Goal: Task Accomplishment & Management: Use online tool/utility

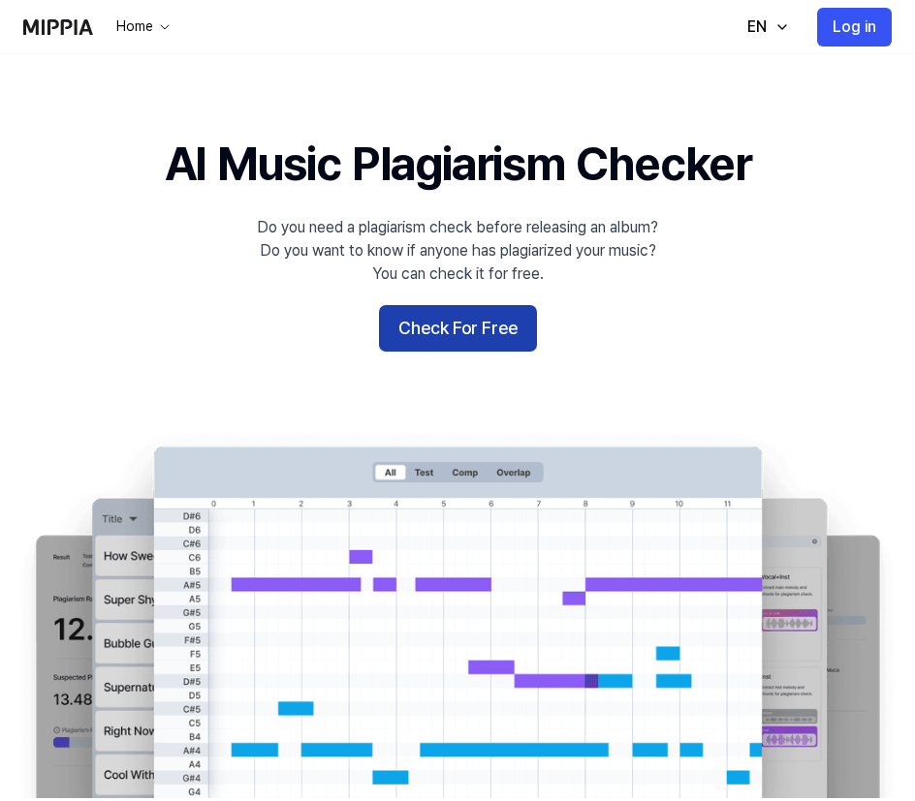
click at [456, 314] on button "Check For Free" at bounding box center [458, 328] width 158 height 47
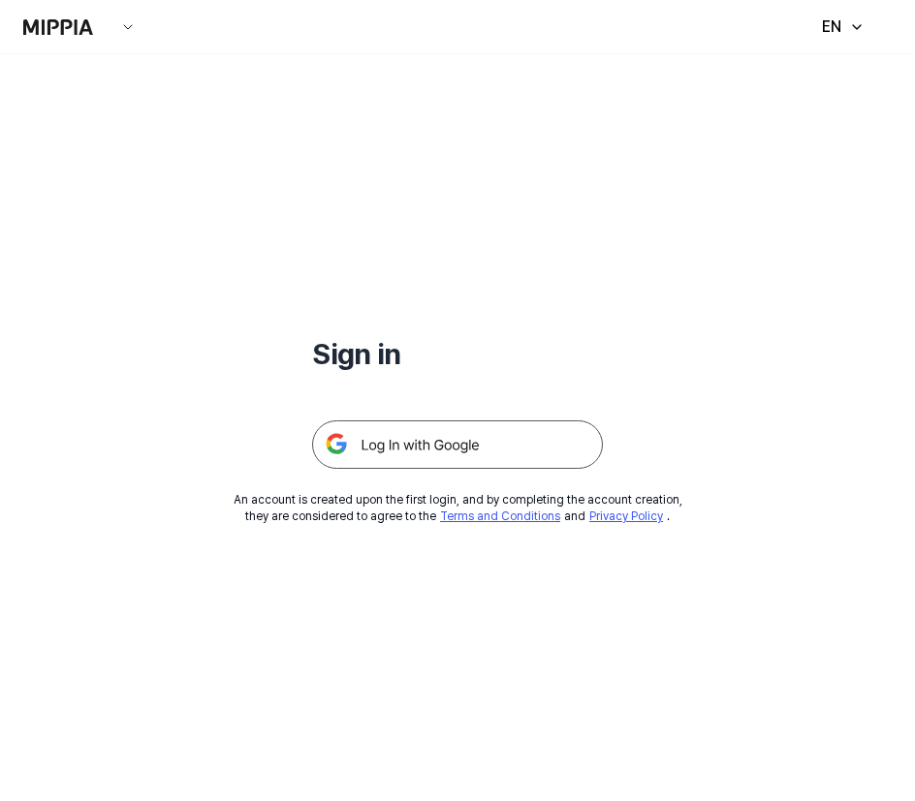
click at [420, 440] on img at bounding box center [457, 444] width 291 height 48
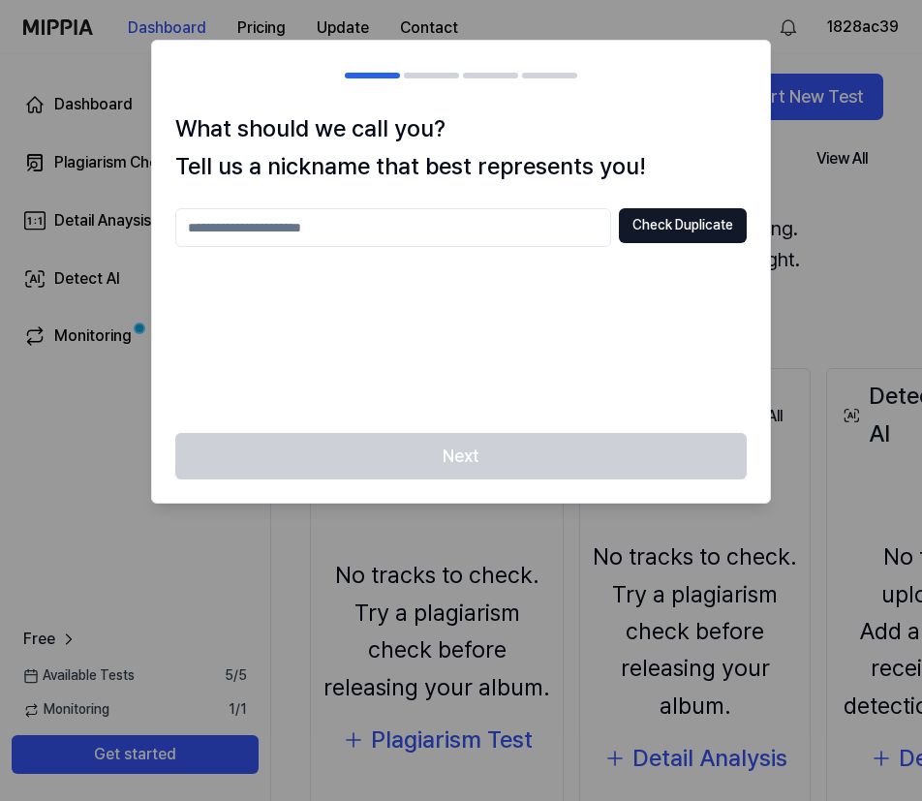
click at [464, 226] on input "text" at bounding box center [393, 227] width 436 height 39
click at [701, 234] on button "Check Duplicate" at bounding box center [683, 225] width 128 height 35
click at [345, 230] on input "****" at bounding box center [393, 227] width 436 height 39
type input "********"
click at [651, 226] on button "Check Duplicate" at bounding box center [683, 225] width 128 height 35
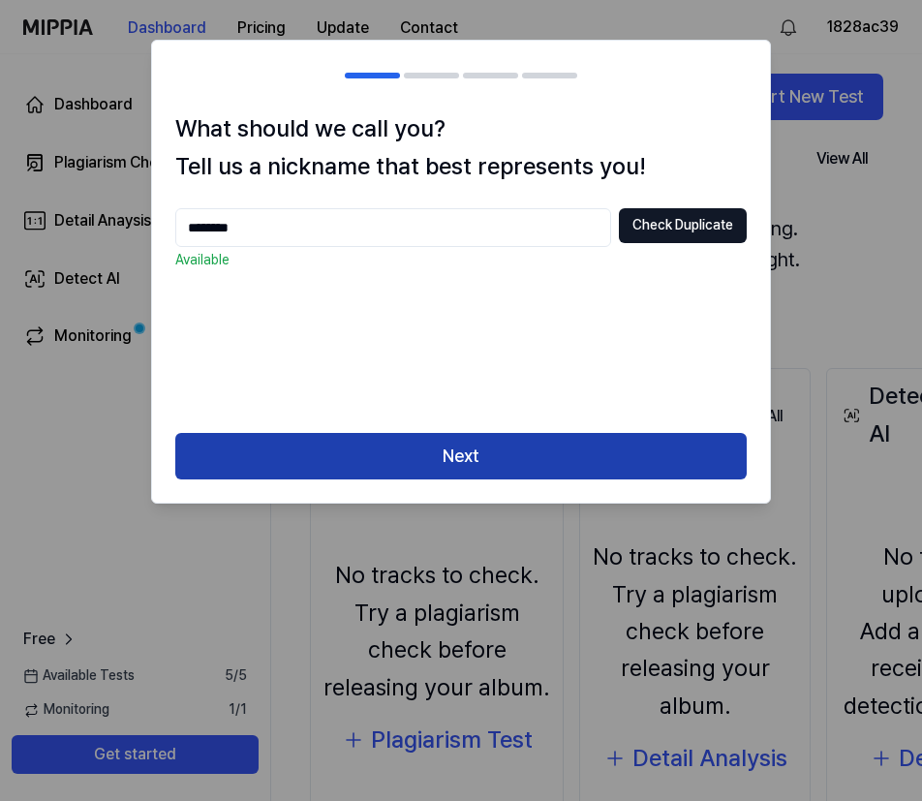
click at [501, 455] on button "Next" at bounding box center [461, 456] width 572 height 47
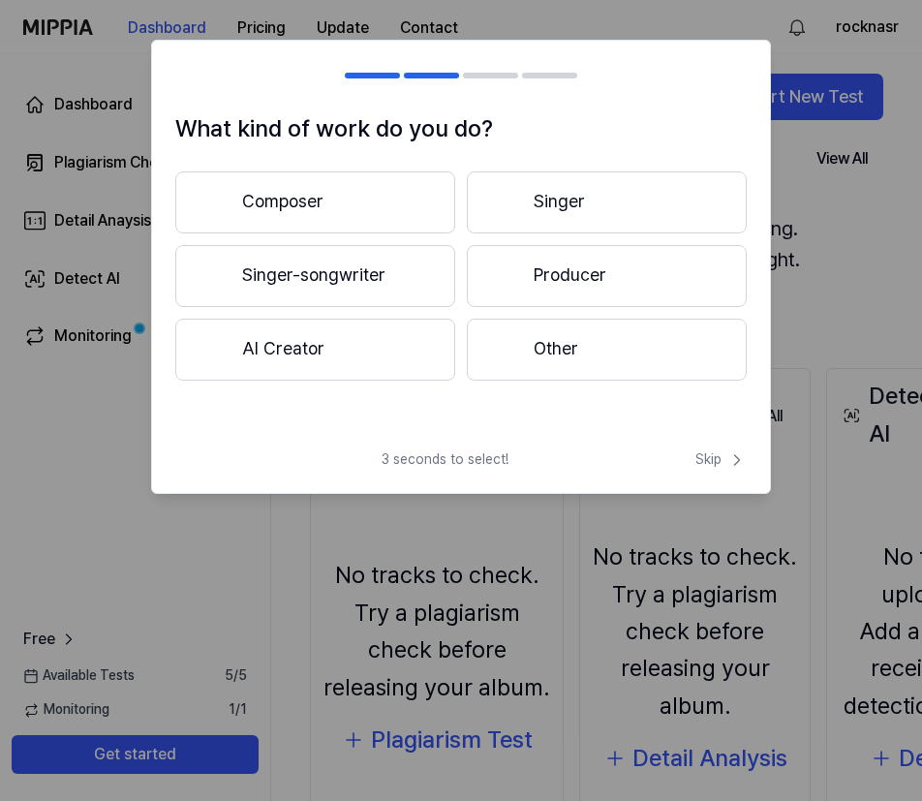
click at [349, 200] on button "Composer" at bounding box center [315, 202] width 280 height 62
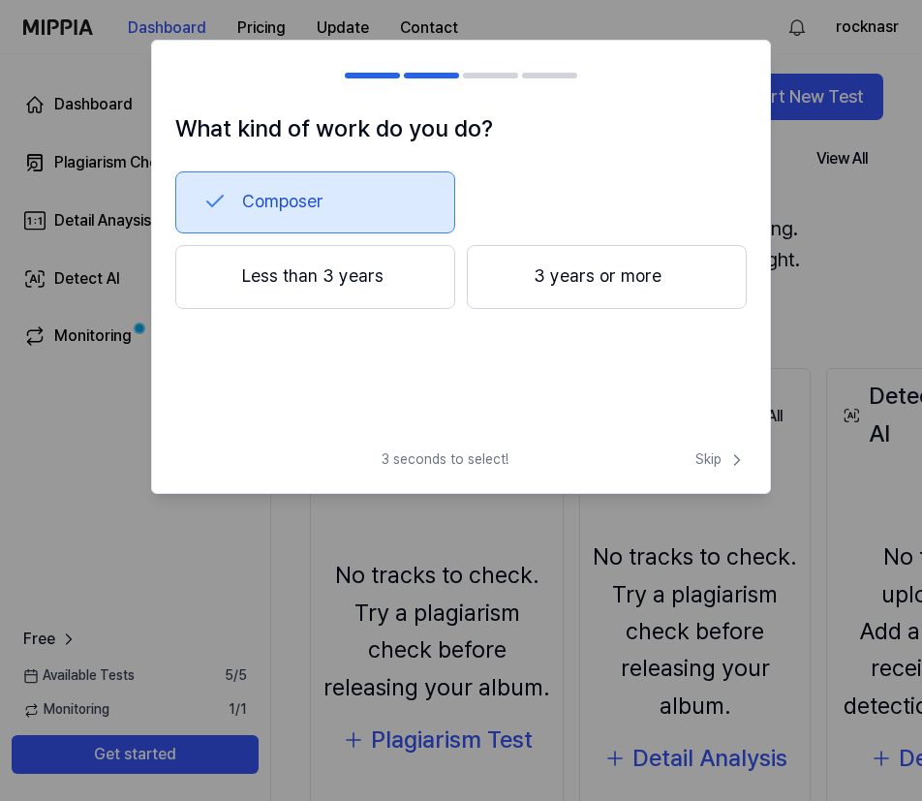
click at [357, 273] on button "Less than 3 years" at bounding box center [315, 277] width 280 height 64
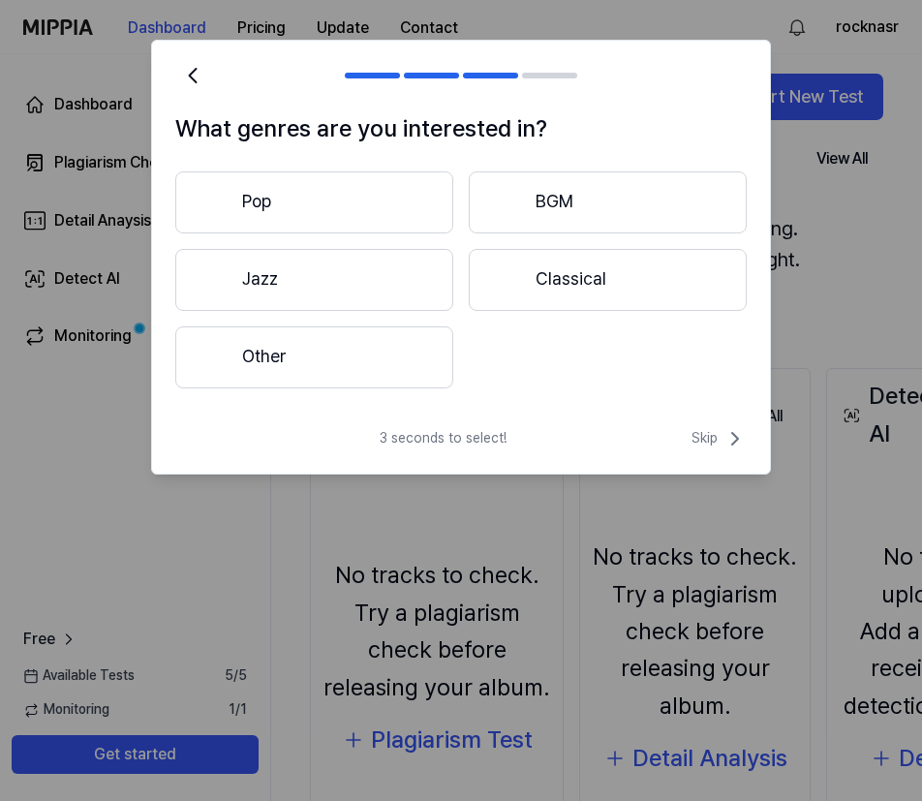
click at [355, 217] on button "Pop" at bounding box center [314, 202] width 278 height 62
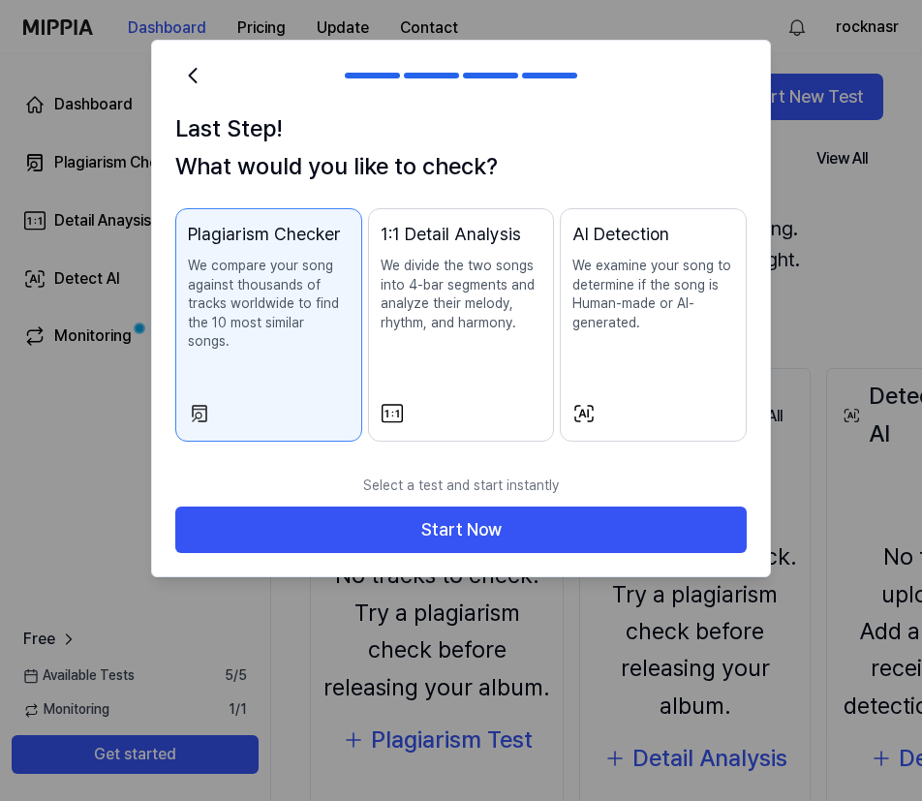
click at [395, 319] on p "We divide the two songs into 4-bar segments and analyze their melody, rhythm, a…" at bounding box center [462, 295] width 162 height 76
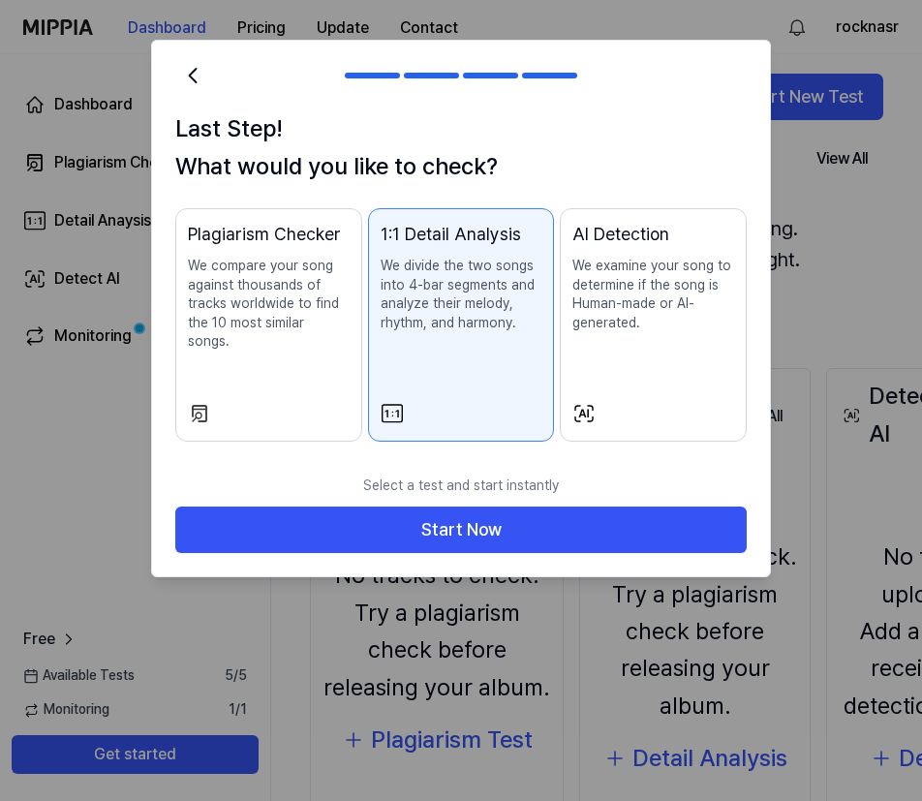
click at [304, 337] on div "Plagiarism Checker We compare your song against thousands of tracks worldwide t…" at bounding box center [269, 306] width 162 height 170
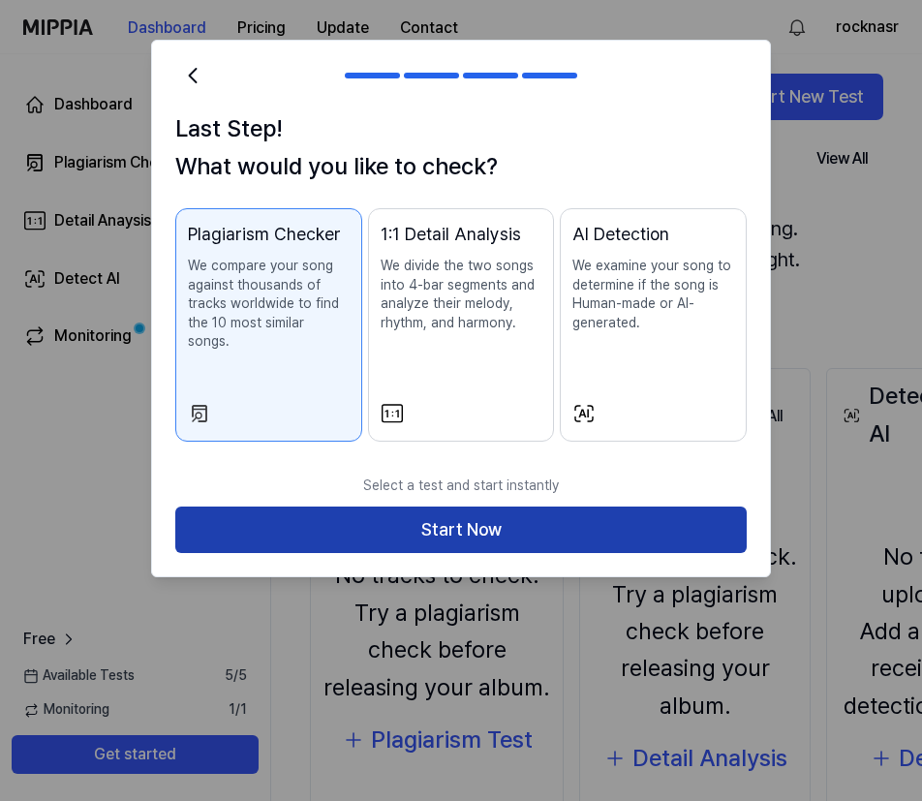
click at [424, 507] on button "Start Now" at bounding box center [461, 530] width 572 height 47
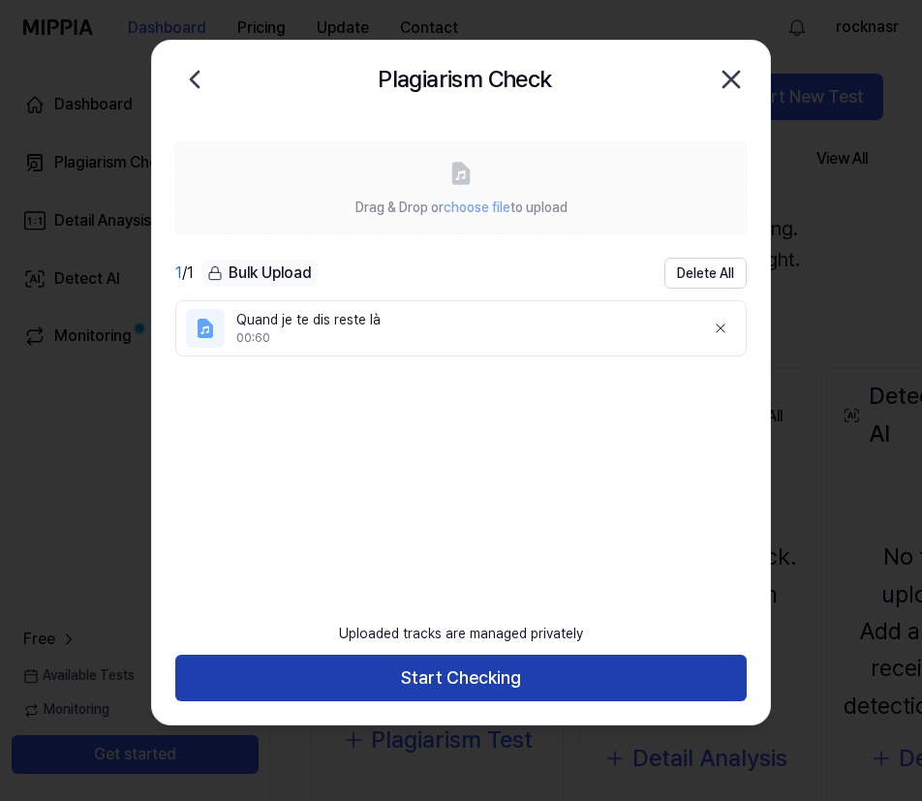
click at [422, 673] on button "Start Checking" at bounding box center [461, 678] width 572 height 47
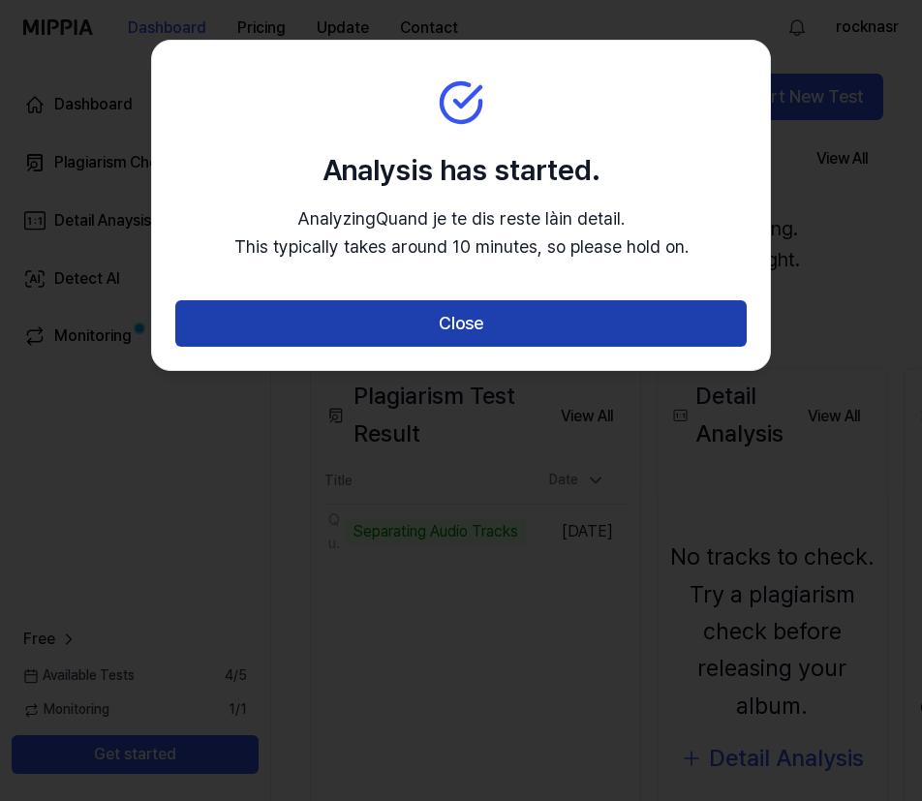
click at [469, 325] on button "Close" at bounding box center [461, 323] width 572 height 47
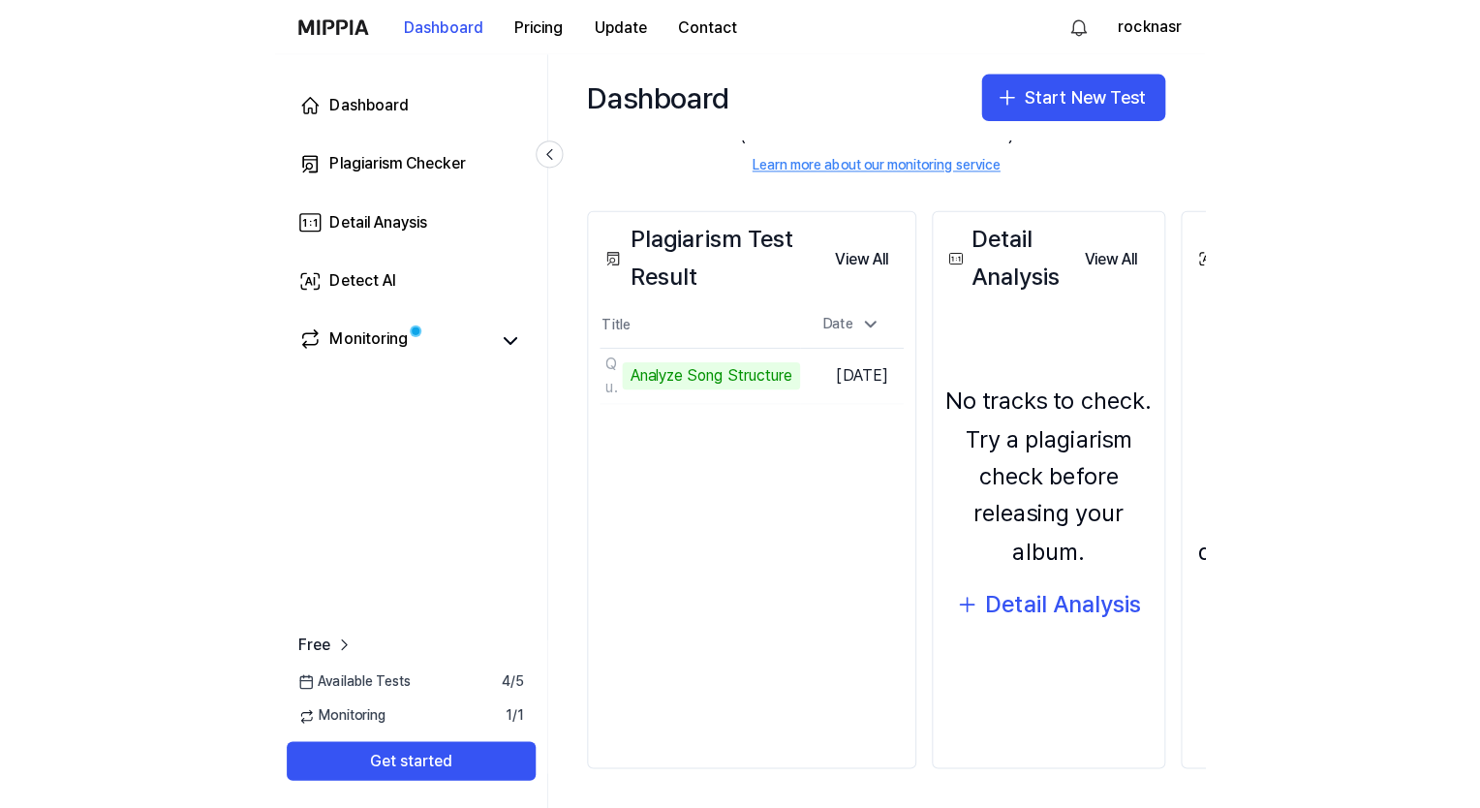
scroll to position [167, 0]
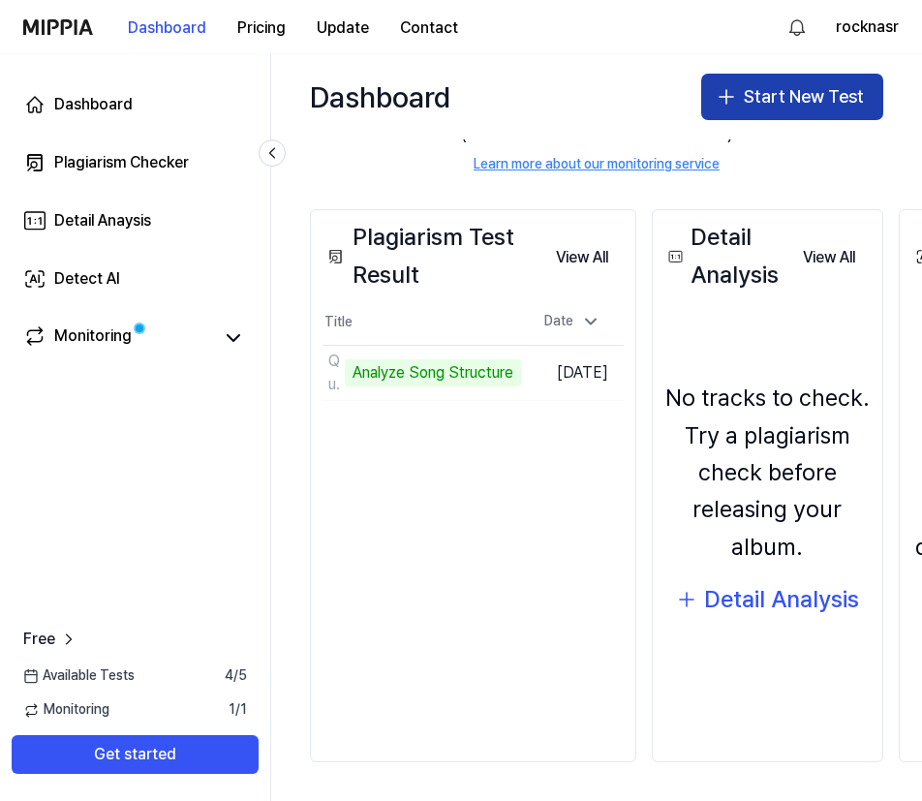
click at [776, 97] on button "Start New Test" at bounding box center [792, 97] width 182 height 47
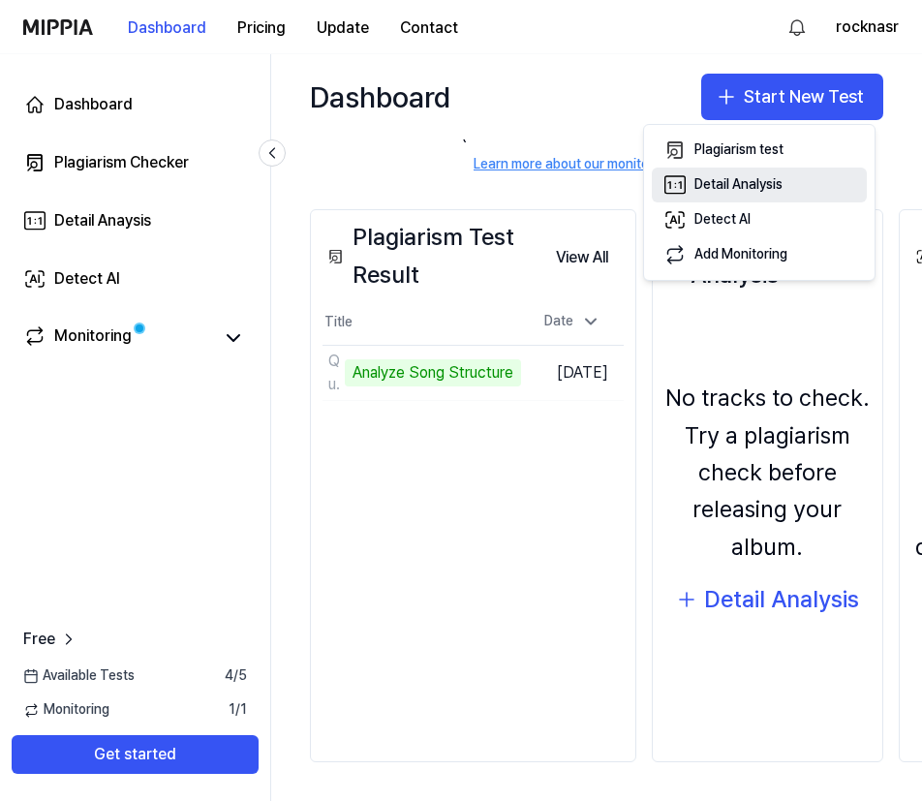
click at [736, 185] on div "Detail Analysis" at bounding box center [739, 184] width 88 height 19
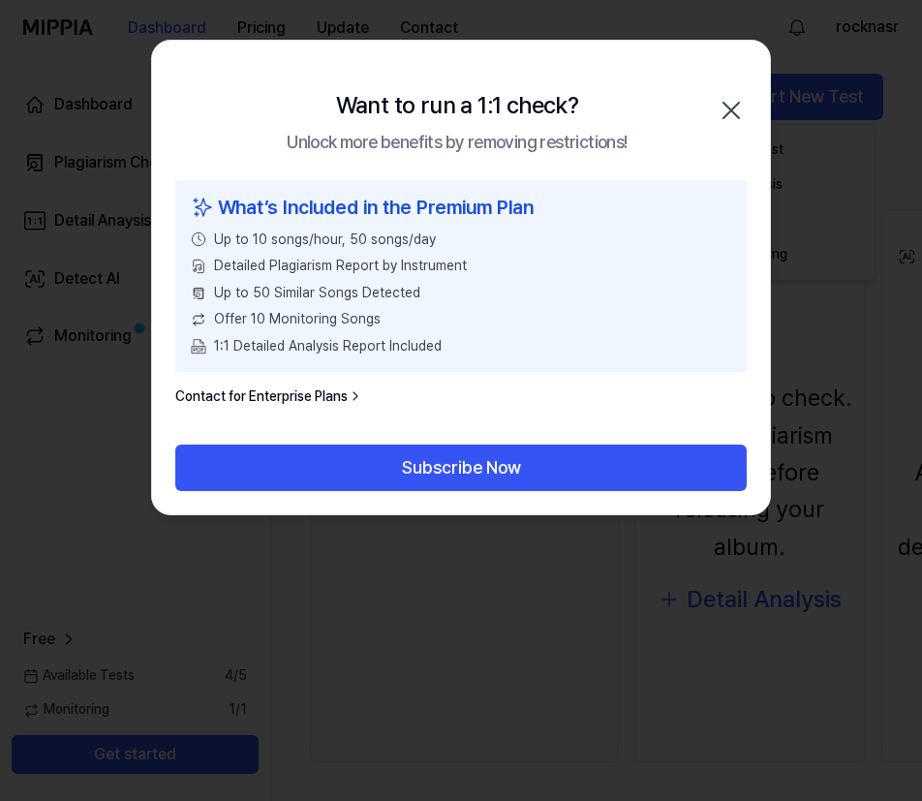
click at [730, 105] on icon "button" at bounding box center [731, 110] width 31 height 31
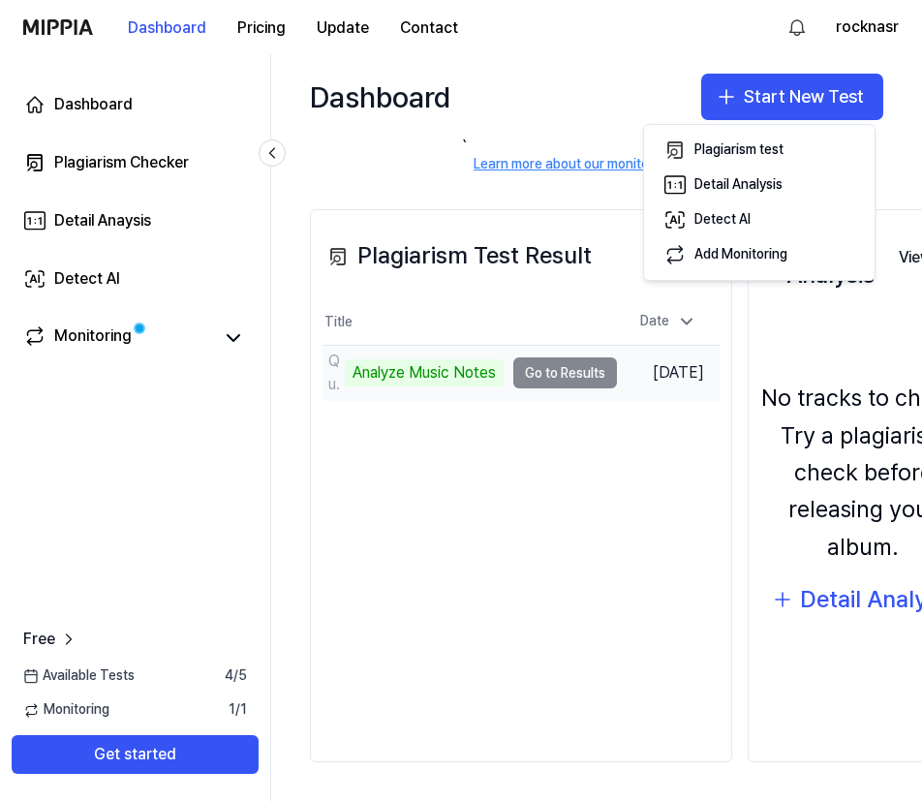
click at [465, 371] on div "Analyze Music Notes" at bounding box center [424, 372] width 159 height 27
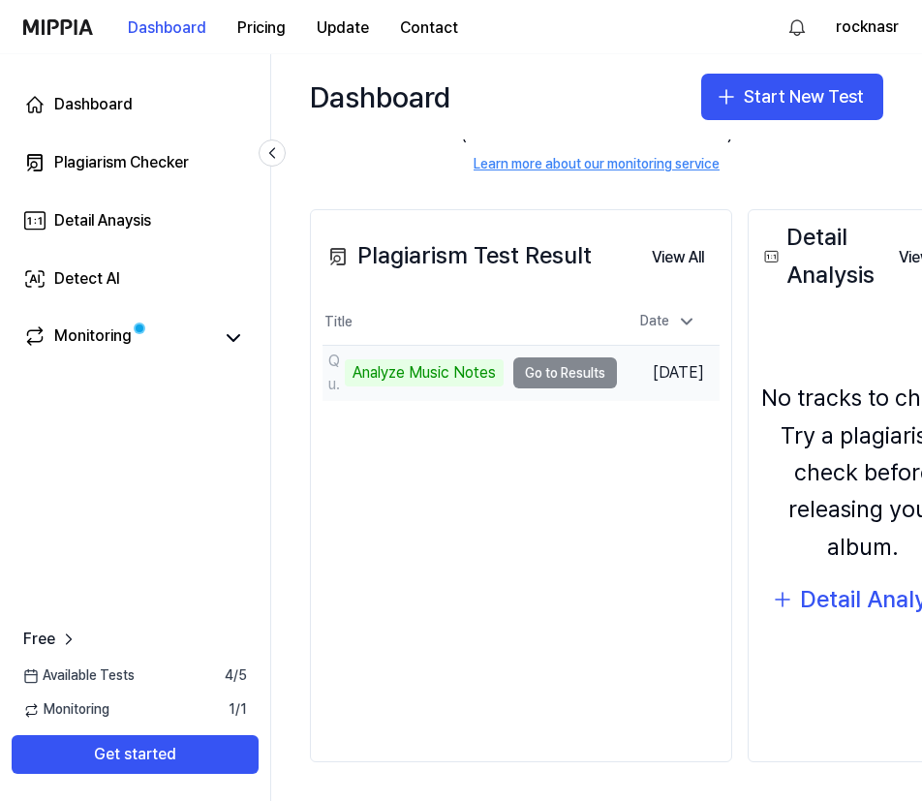
click at [554, 368] on td "Quand je te dis reste là Analyze Music Notes Go to Results" at bounding box center [470, 373] width 295 height 54
click at [668, 362] on td "Oct 10, 2025" at bounding box center [668, 373] width 103 height 55
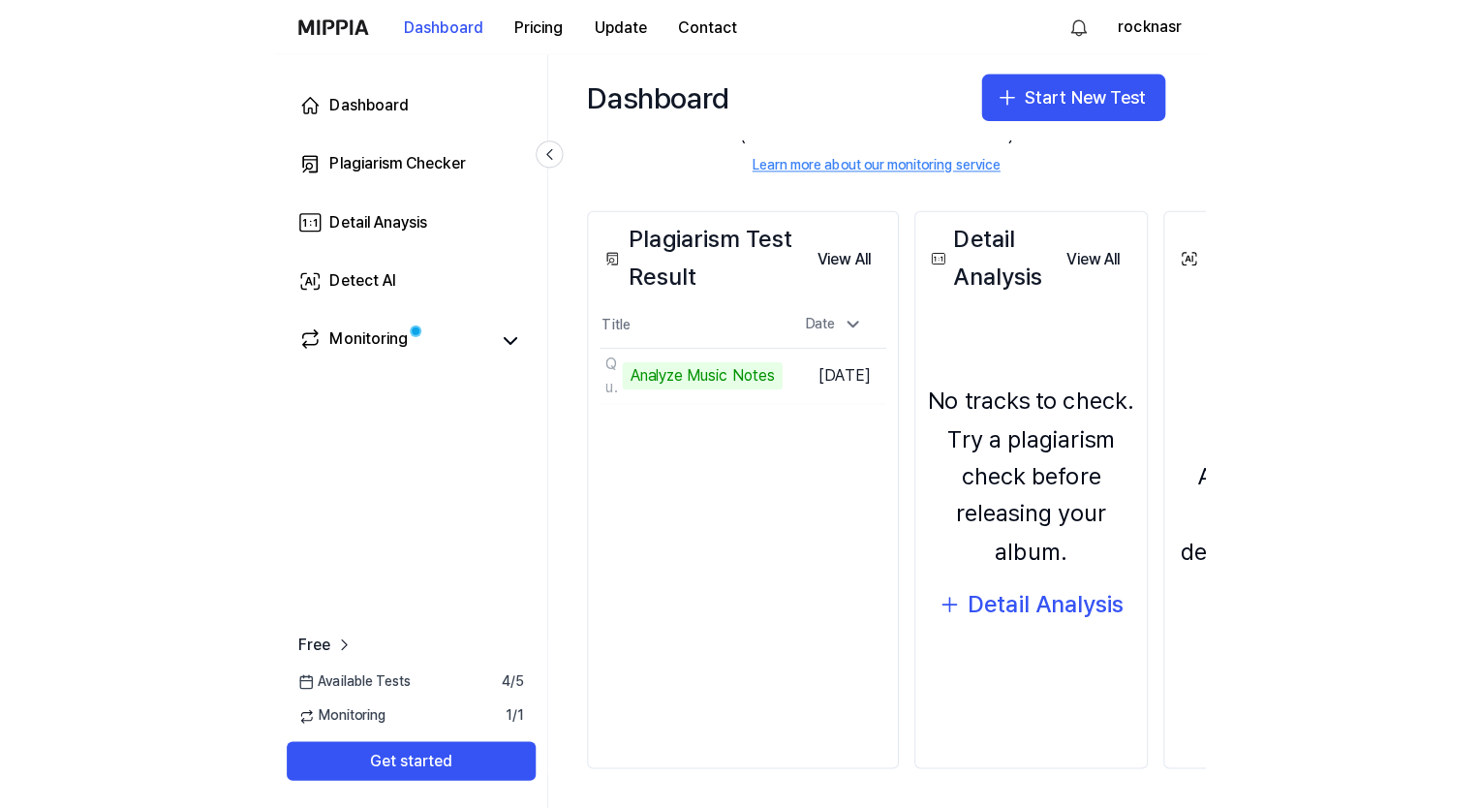
scroll to position [155, 0]
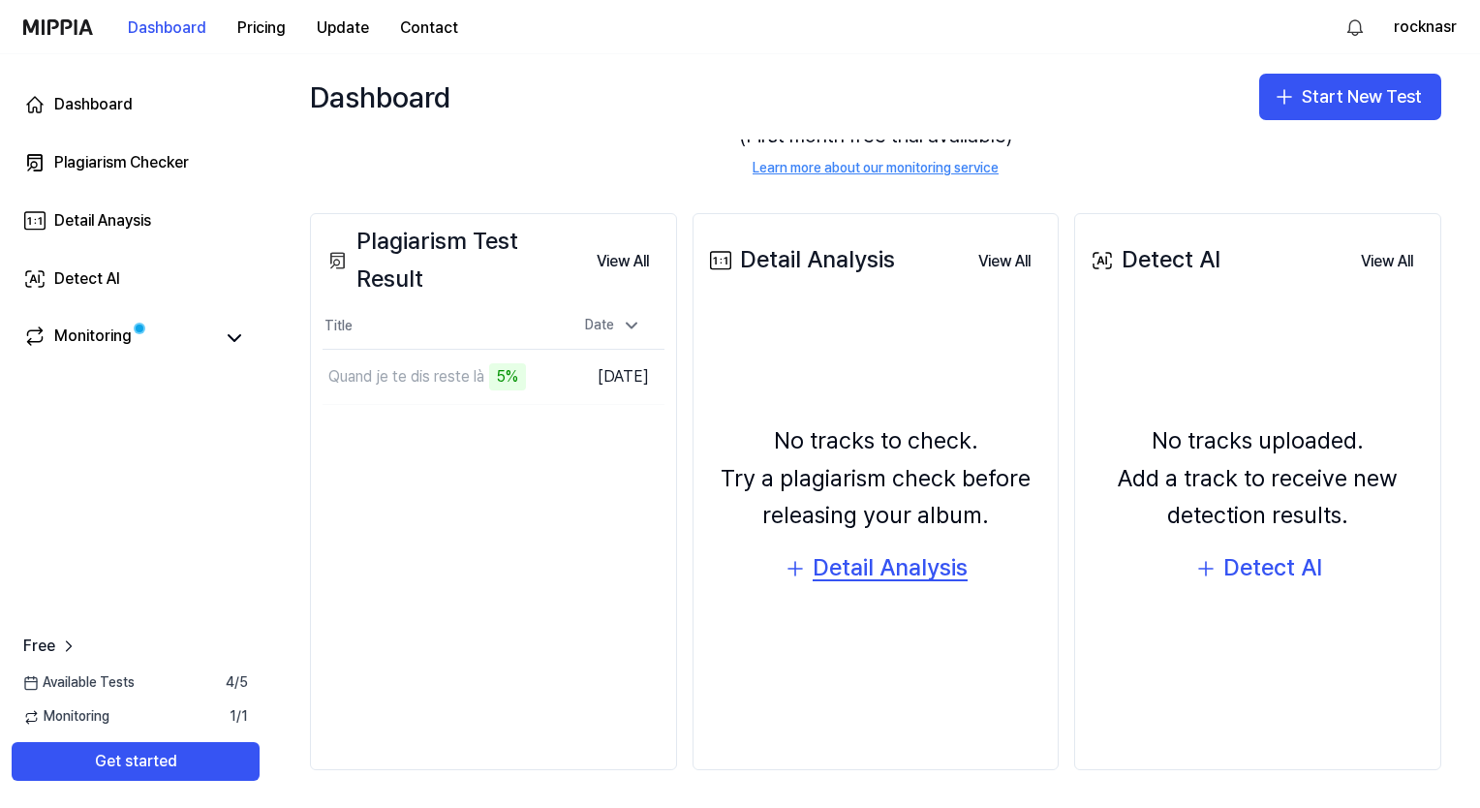
click at [865, 563] on div "Detail Analysis" at bounding box center [890, 567] width 155 height 37
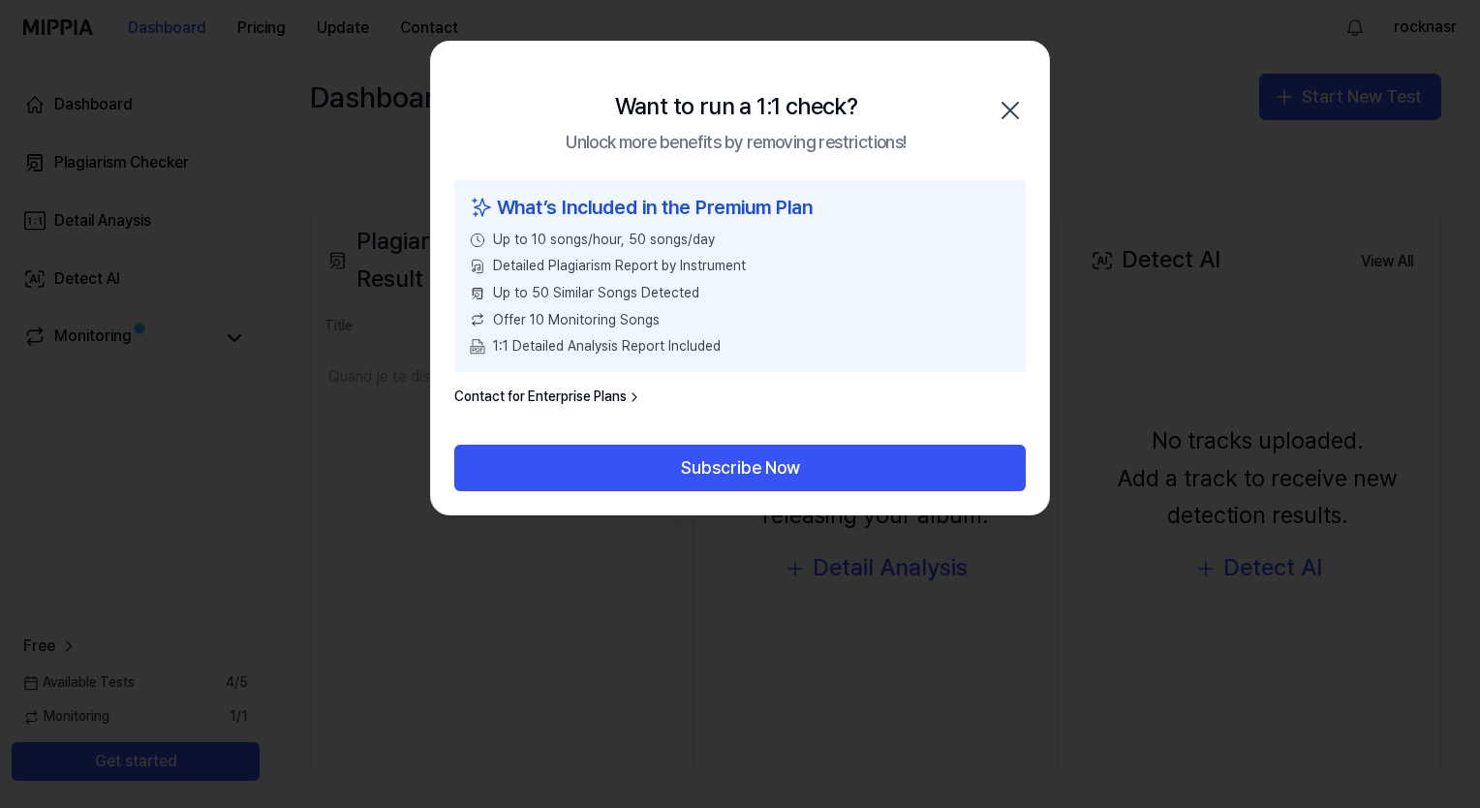
click at [921, 109] on icon "button" at bounding box center [1010, 110] width 31 height 31
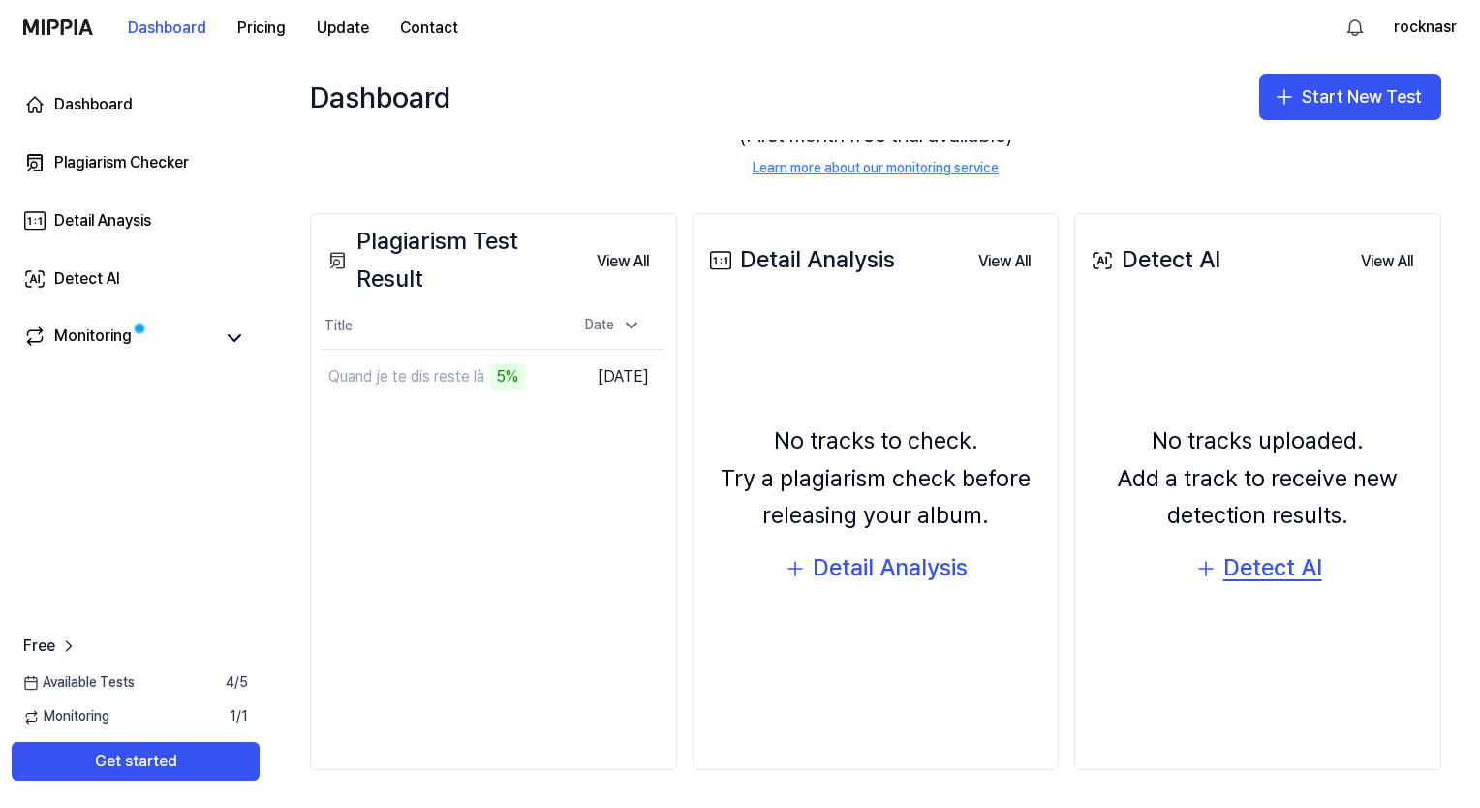
click at [921, 564] on div "Detect AI" at bounding box center [1273, 567] width 99 height 37
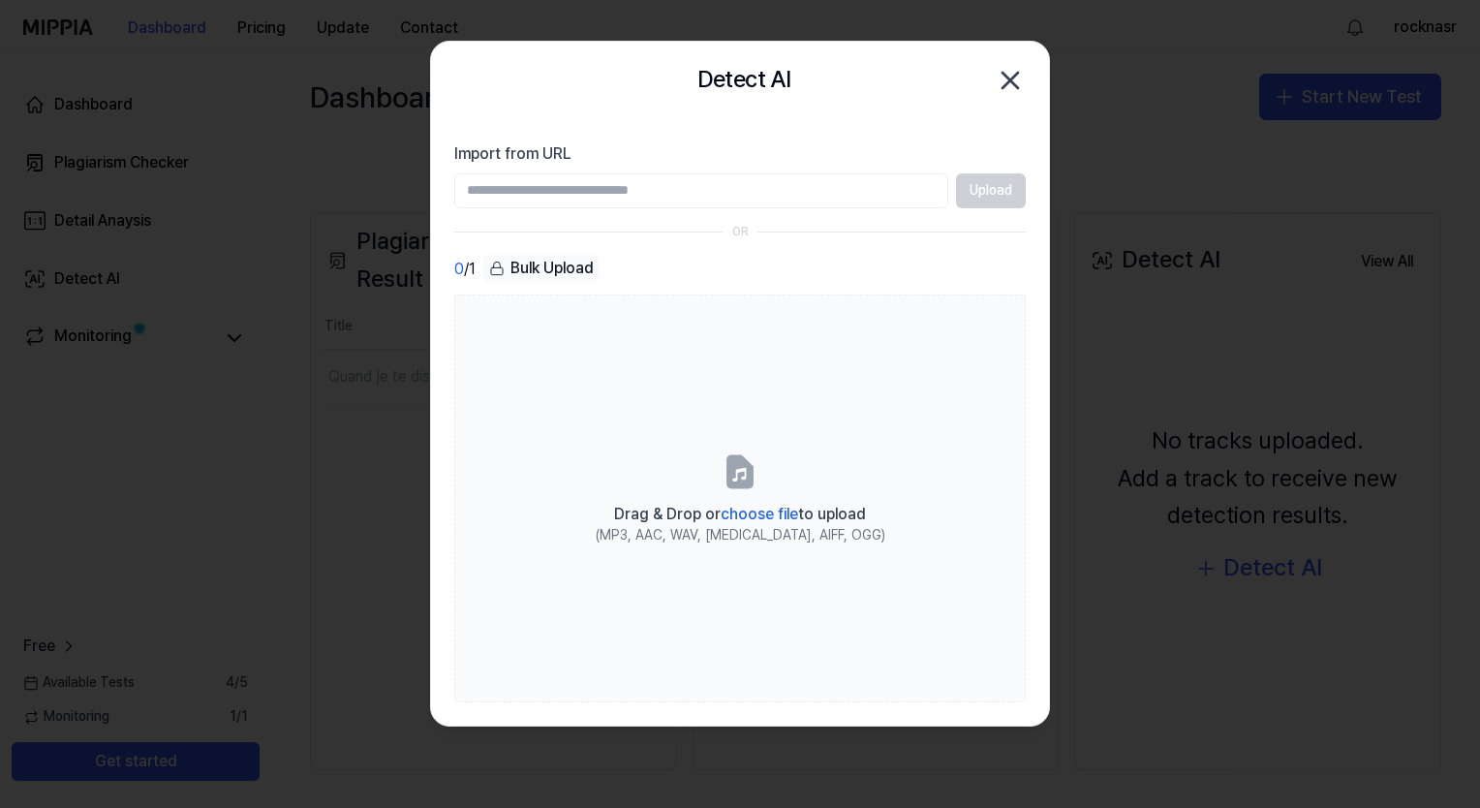
click at [921, 72] on icon "button" at bounding box center [1010, 80] width 31 height 31
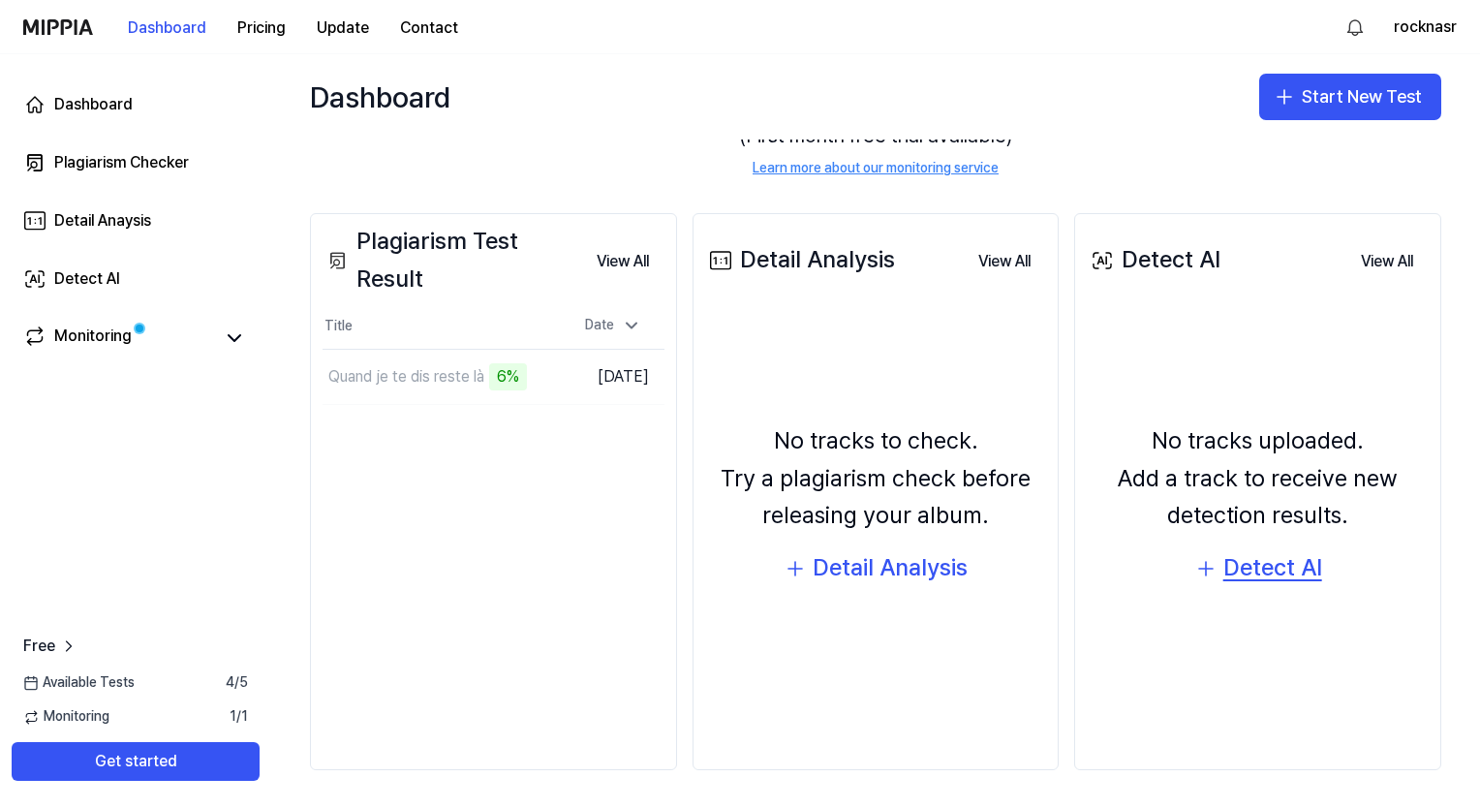
click at [921, 570] on icon "button" at bounding box center [1206, 568] width 23 height 23
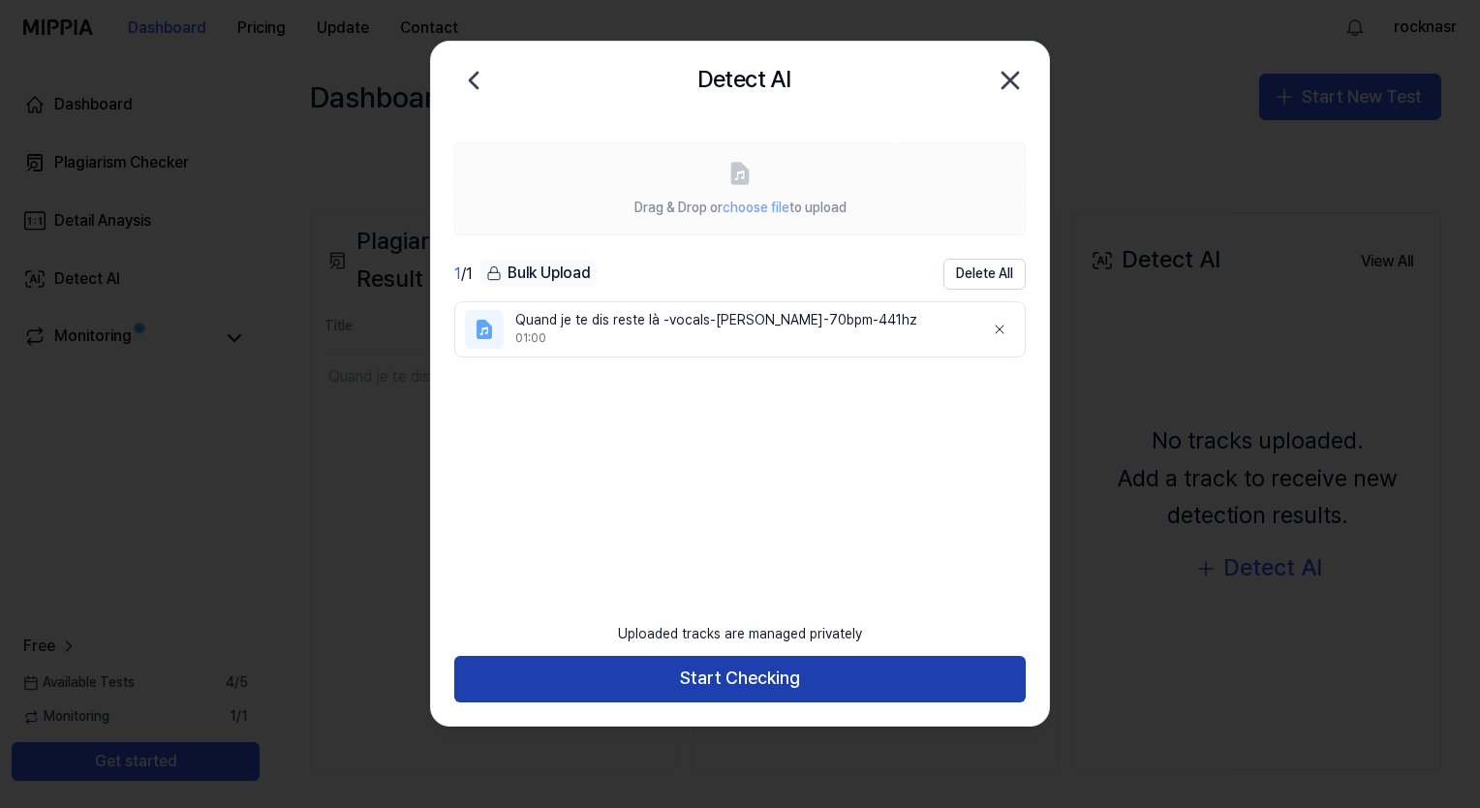
click at [763, 671] on button "Start Checking" at bounding box center [740, 679] width 572 height 47
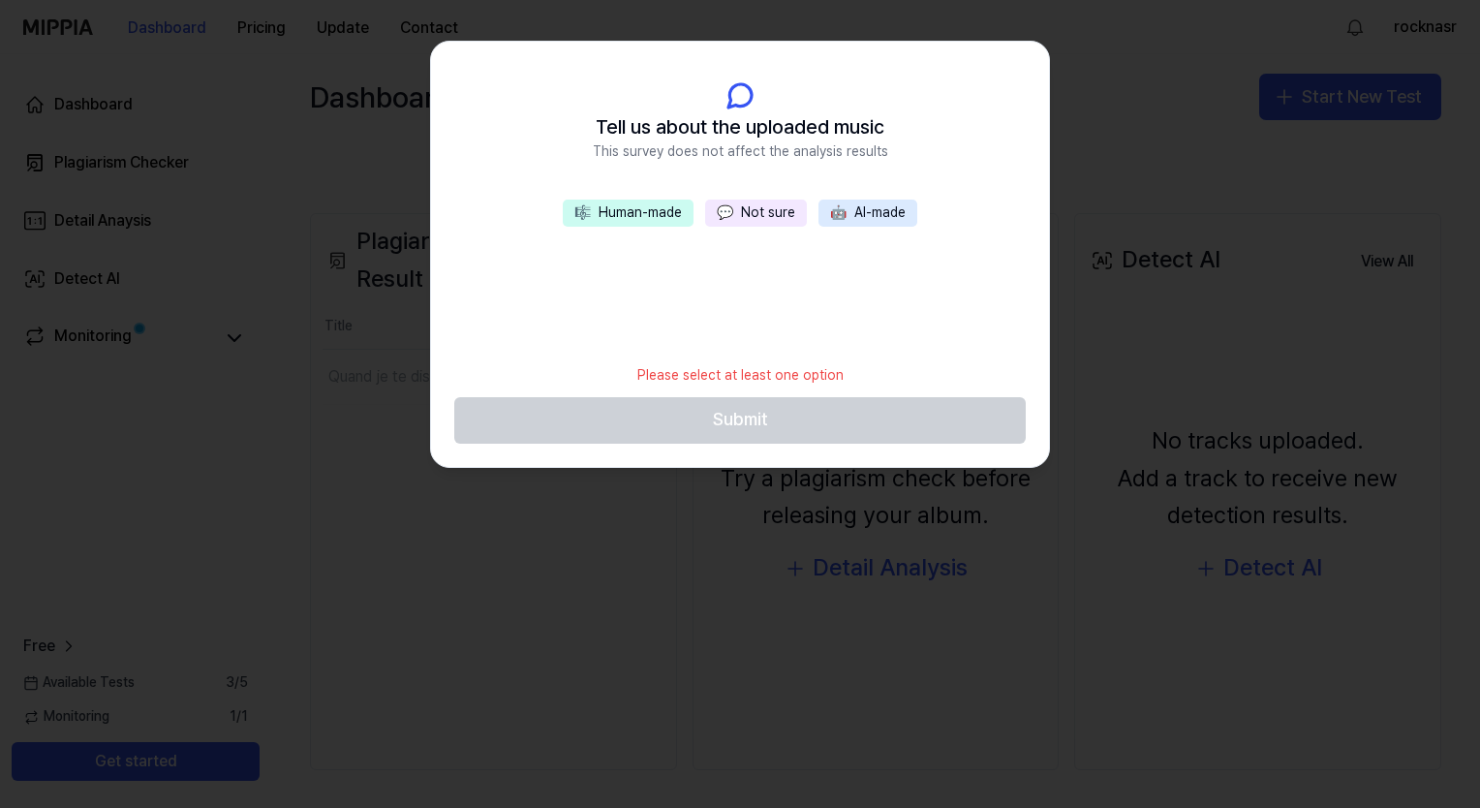
click at [653, 205] on button "🎼 Human-made" at bounding box center [628, 213] width 131 height 27
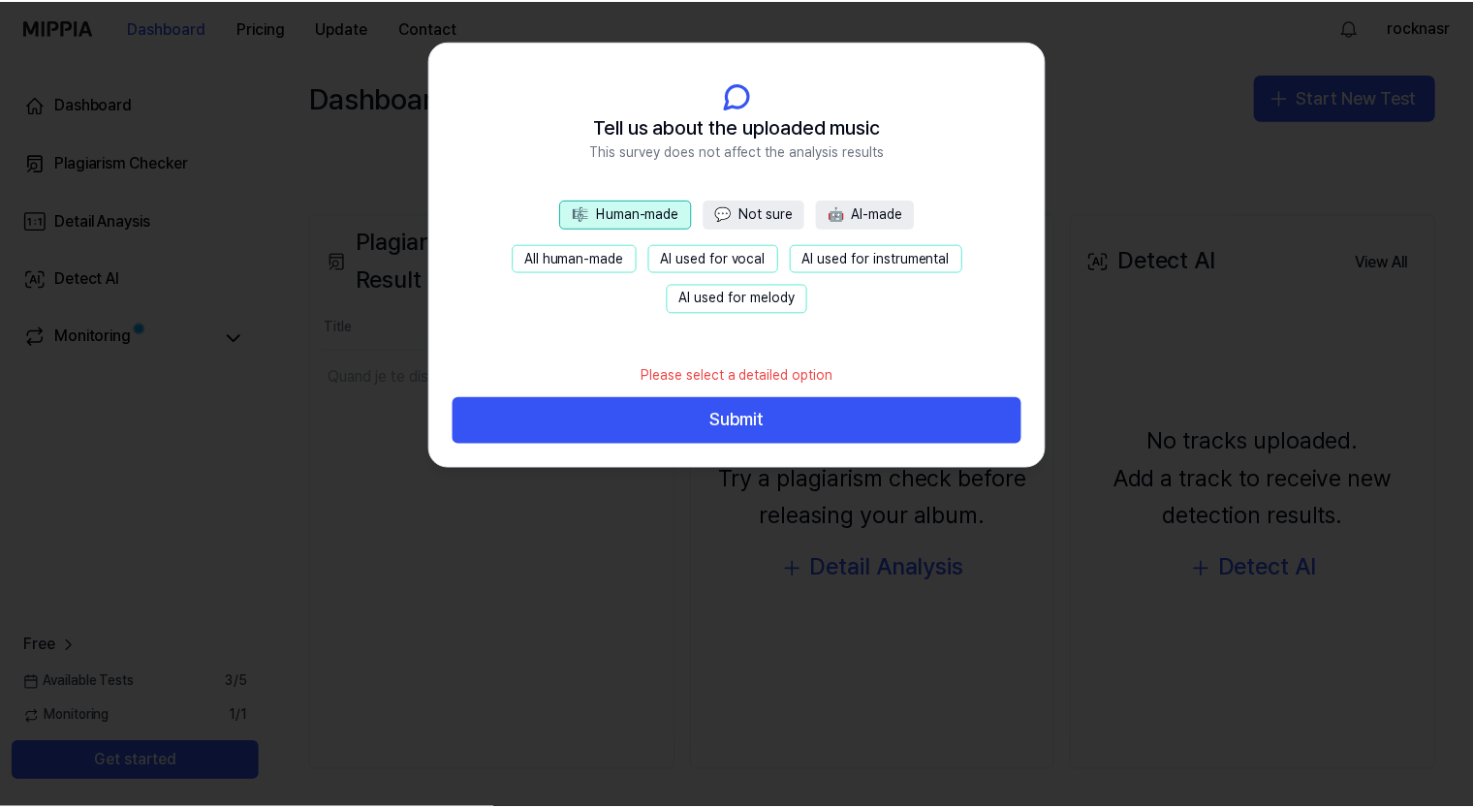
scroll to position [116, 0]
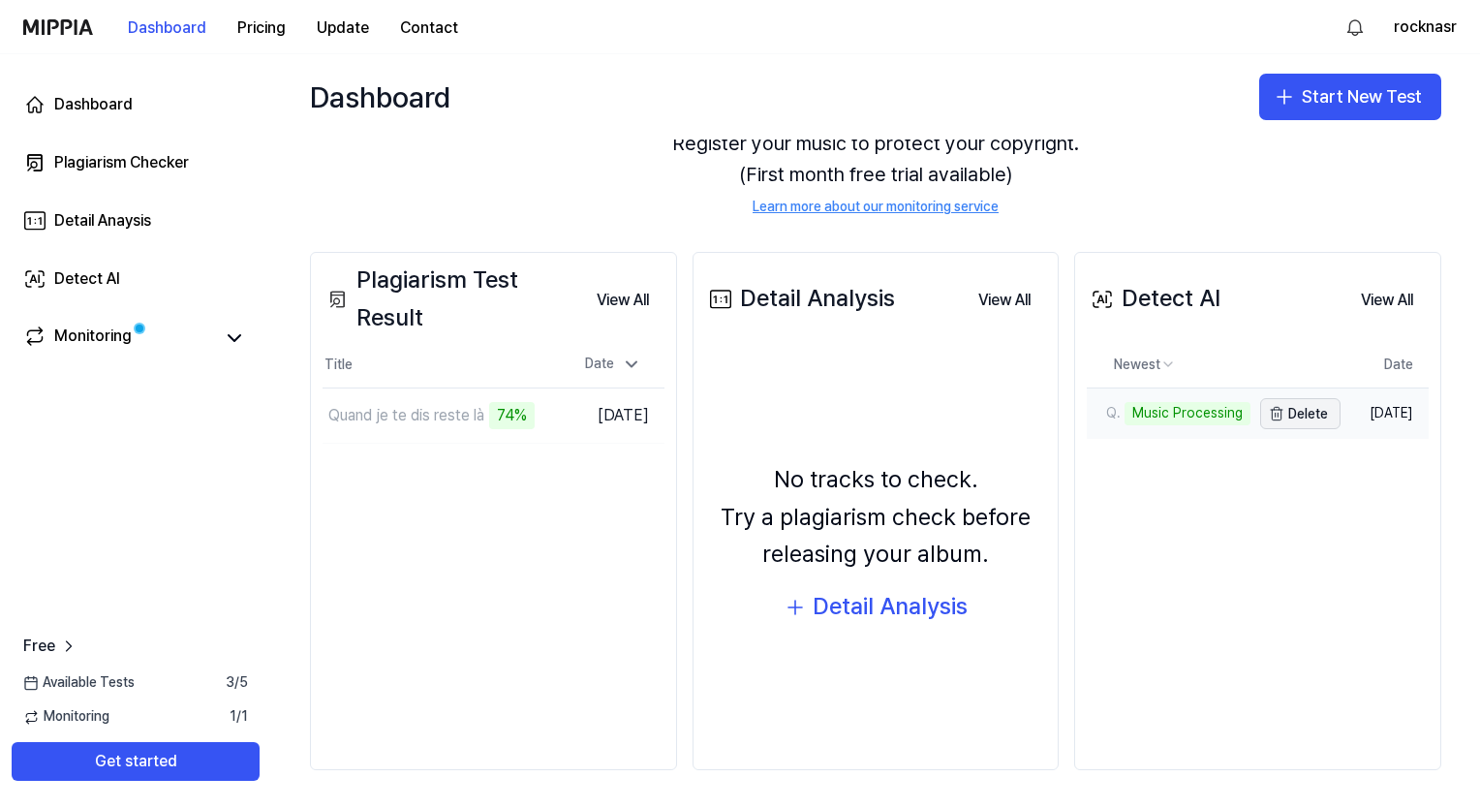
click at [921, 405] on button "Delete" at bounding box center [1300, 413] width 80 height 31
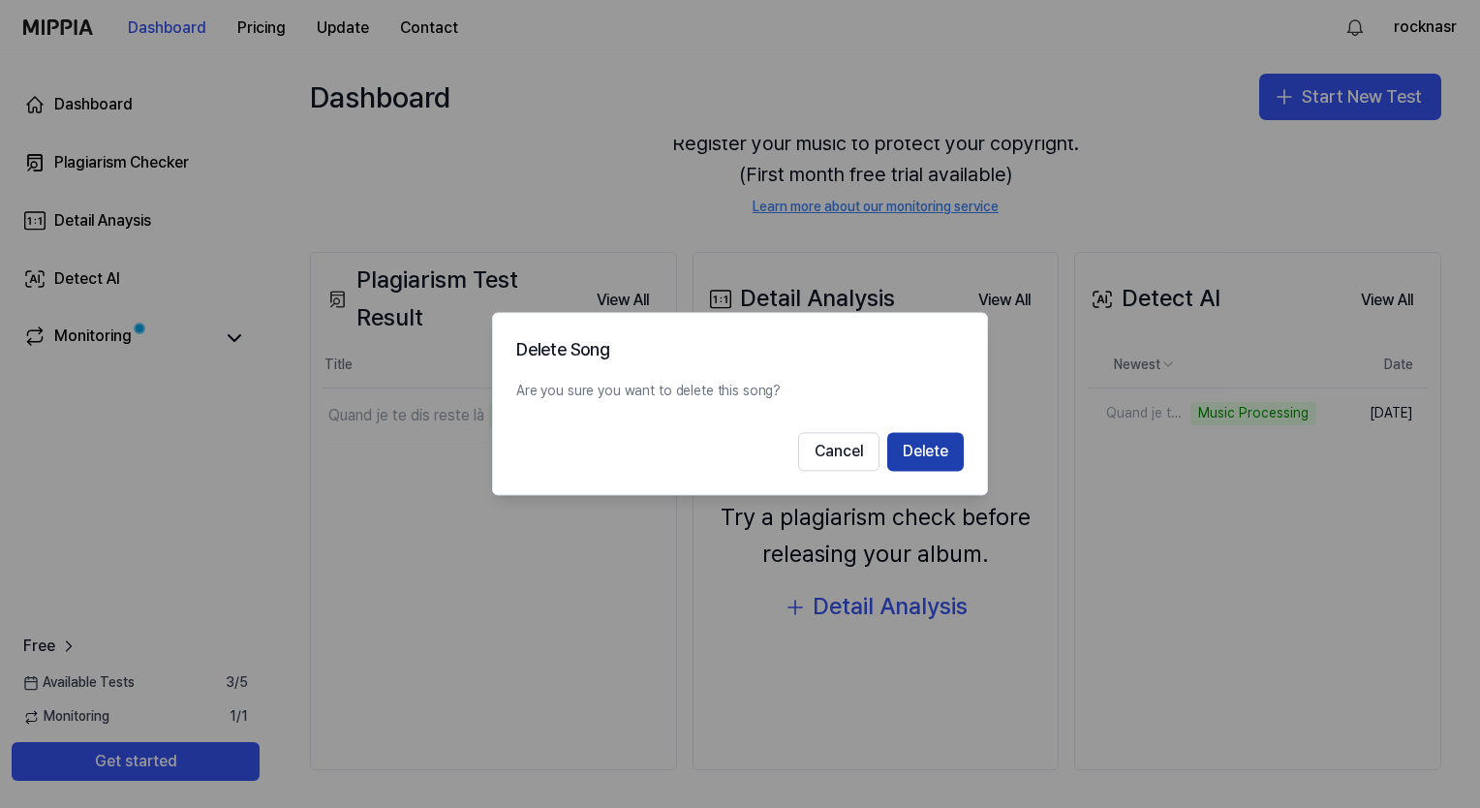
click at [919, 440] on button "Delete" at bounding box center [925, 452] width 77 height 39
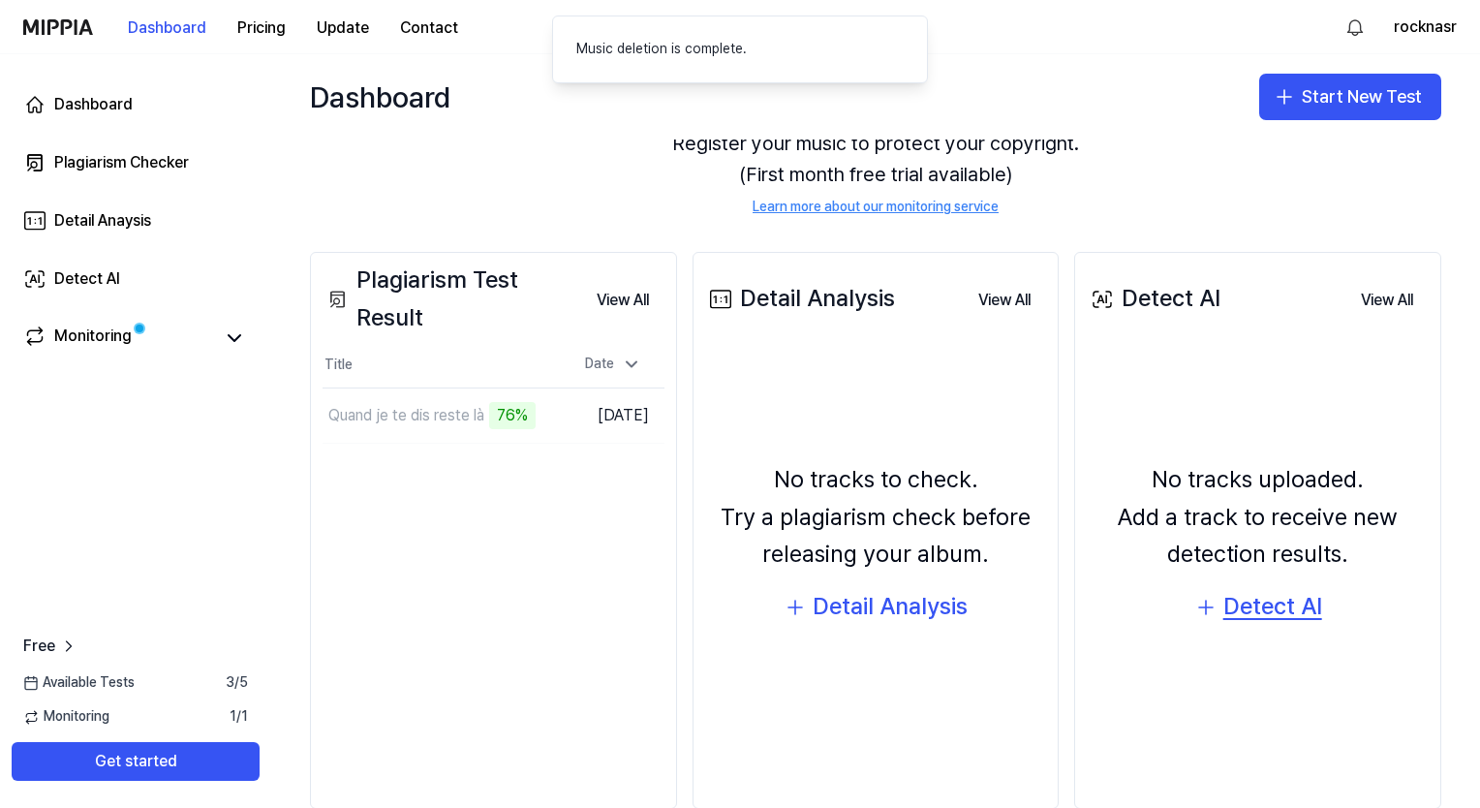
click at [921, 603] on div "Detect AI" at bounding box center [1273, 606] width 99 height 37
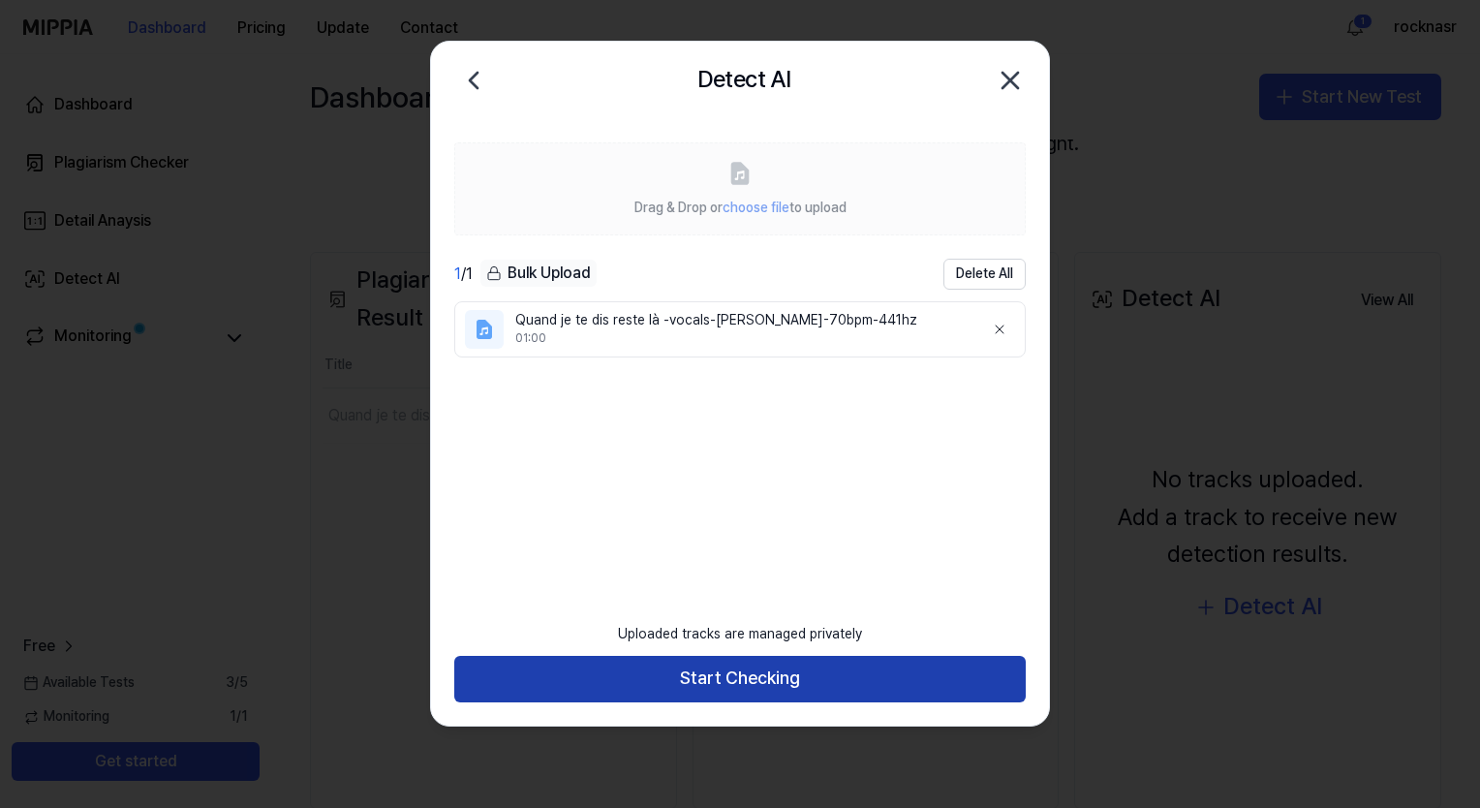
click at [713, 665] on button "Start Checking" at bounding box center [740, 679] width 572 height 47
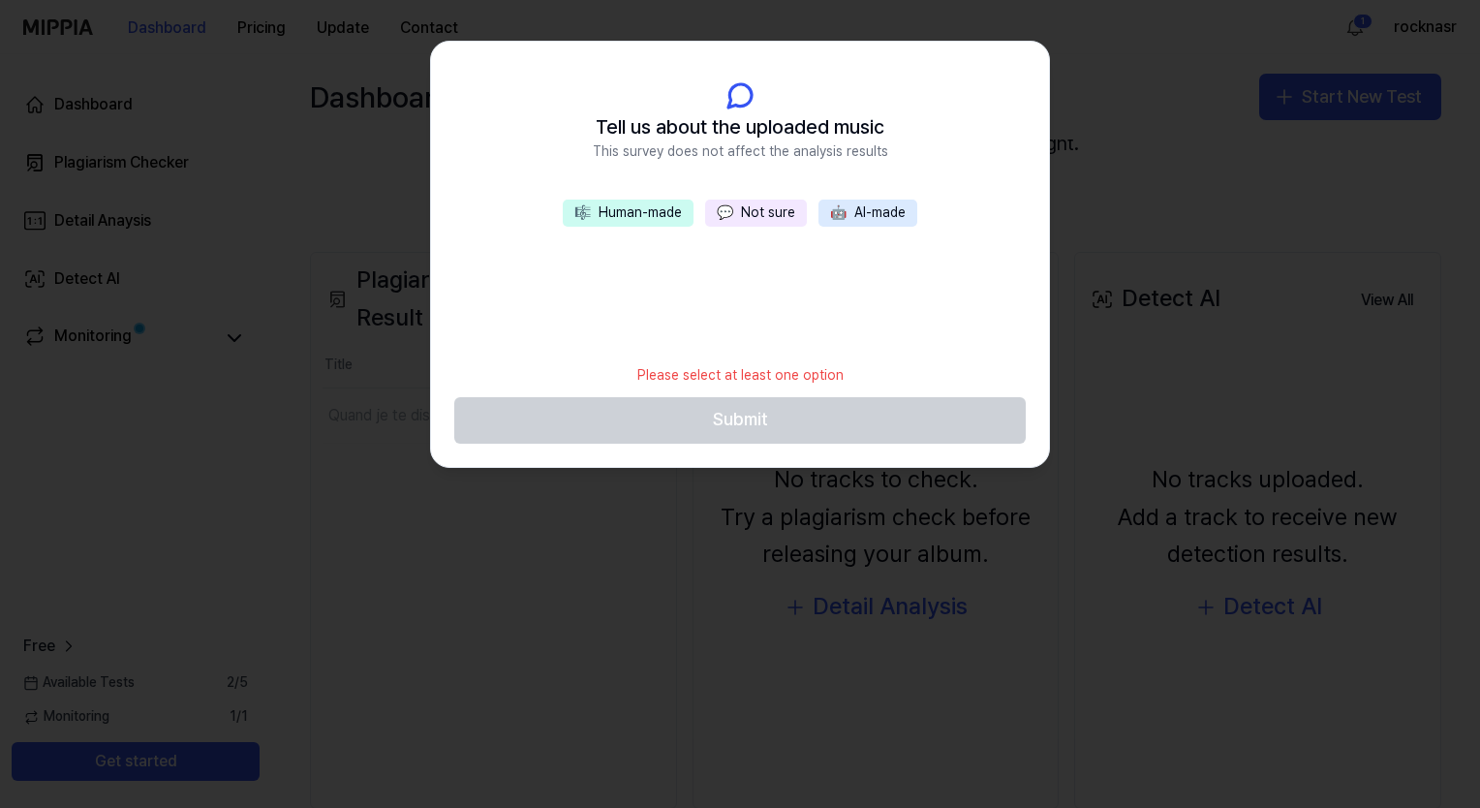
click at [626, 207] on button "🎼 Human-made" at bounding box center [628, 213] width 131 height 27
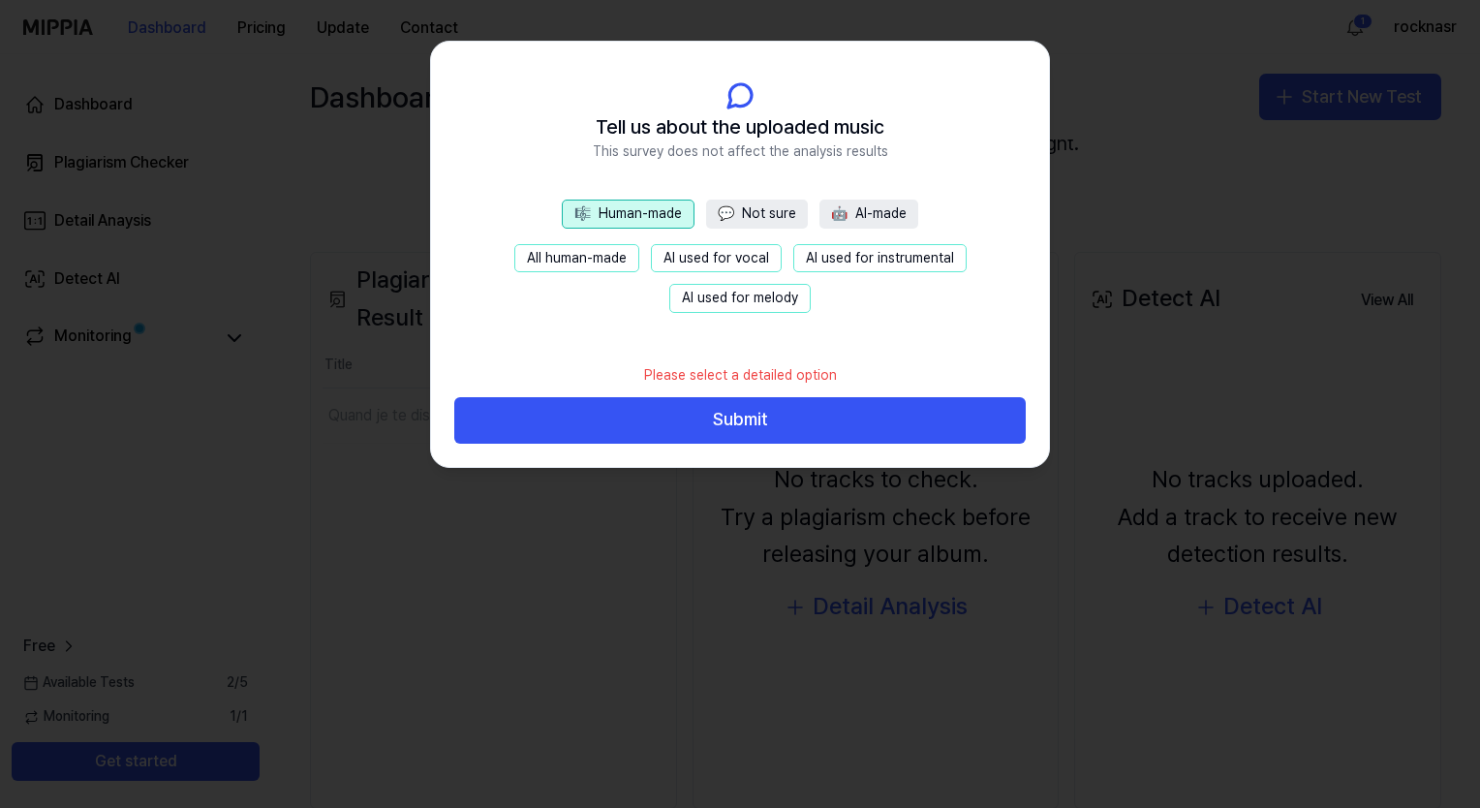
click at [698, 253] on button "AI used for vocal" at bounding box center [716, 258] width 131 height 29
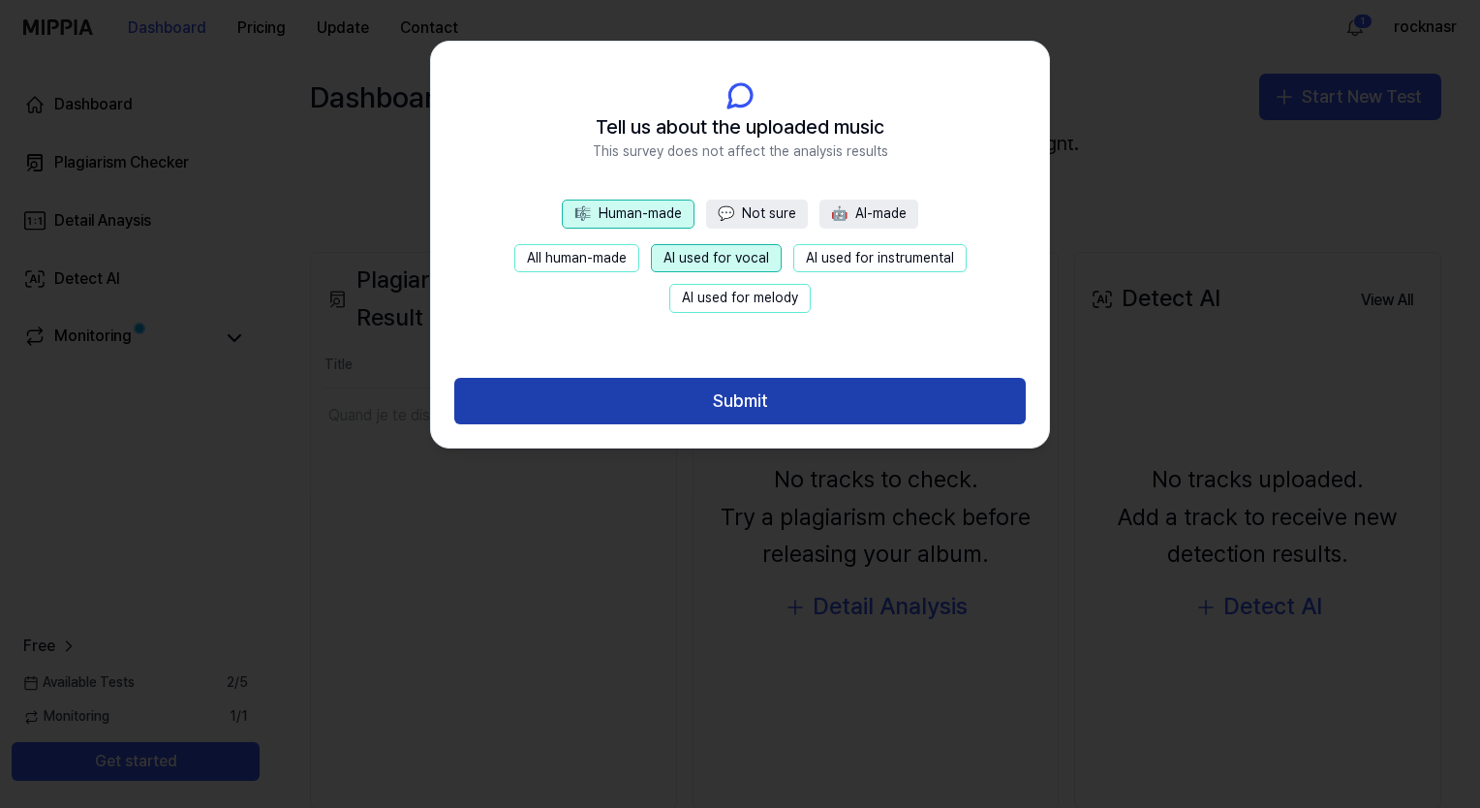
click at [702, 383] on button "Submit" at bounding box center [740, 401] width 572 height 47
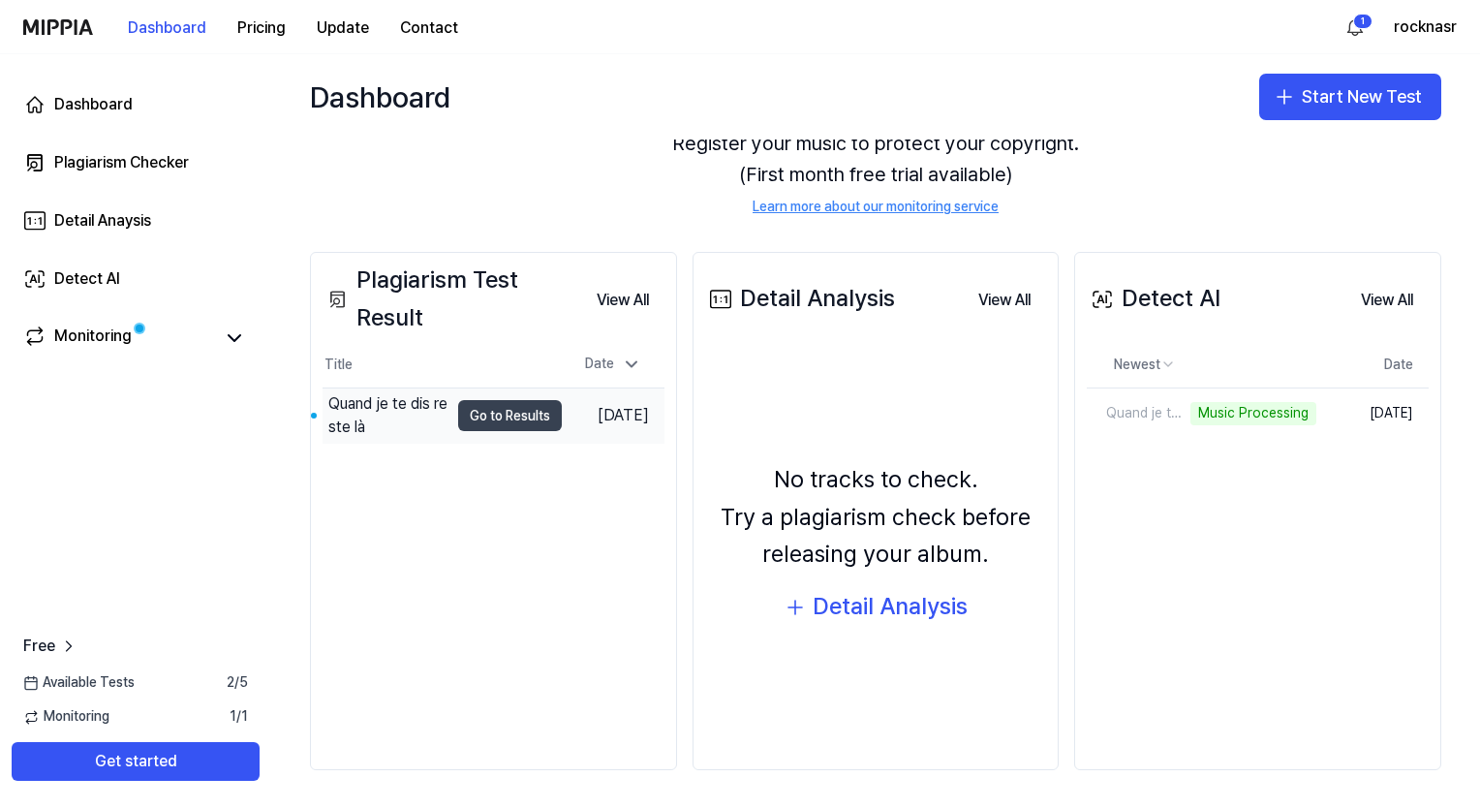
click at [512, 415] on button "Go to Results" at bounding box center [510, 415] width 104 height 31
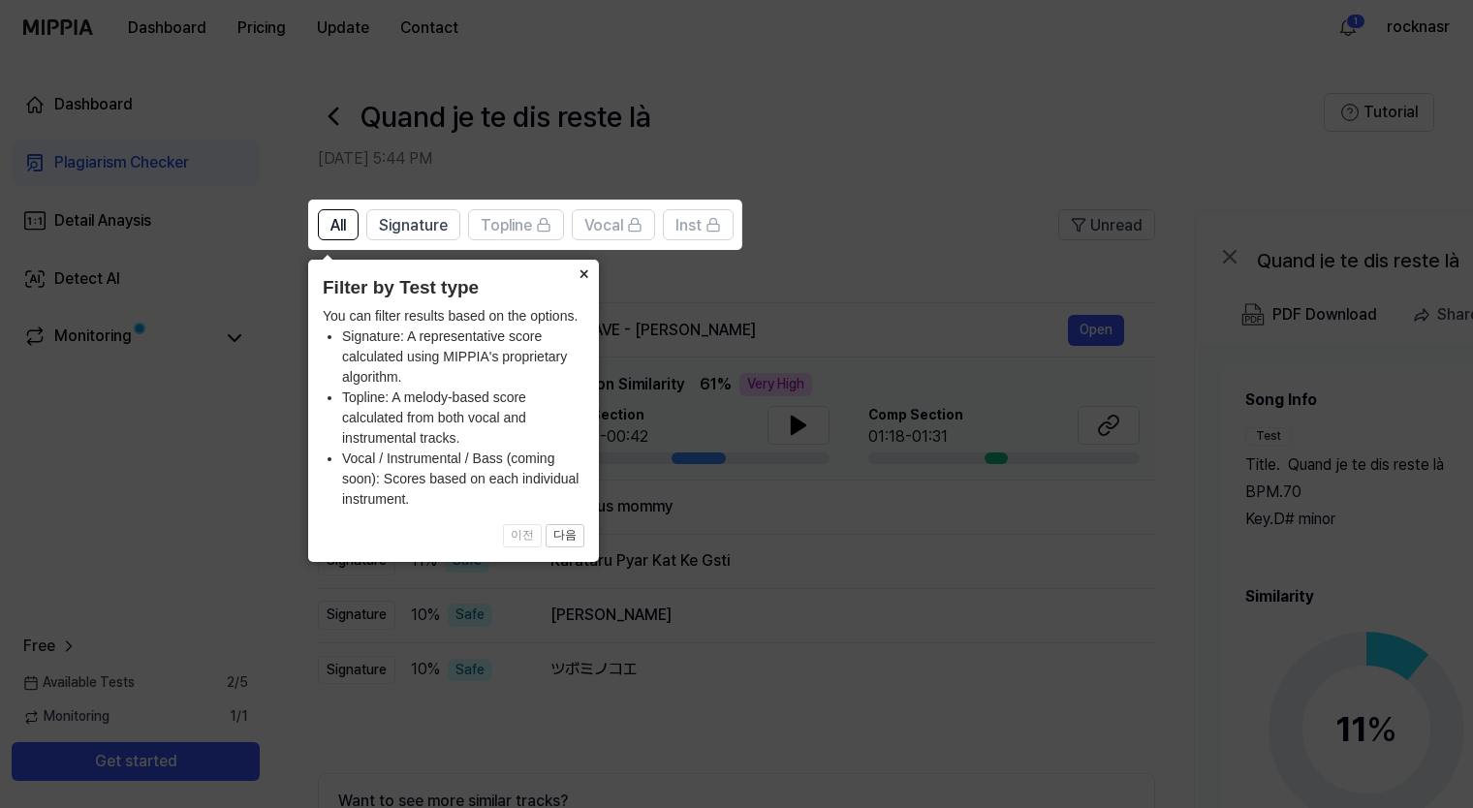
click at [585, 268] on button "×" at bounding box center [583, 273] width 31 height 27
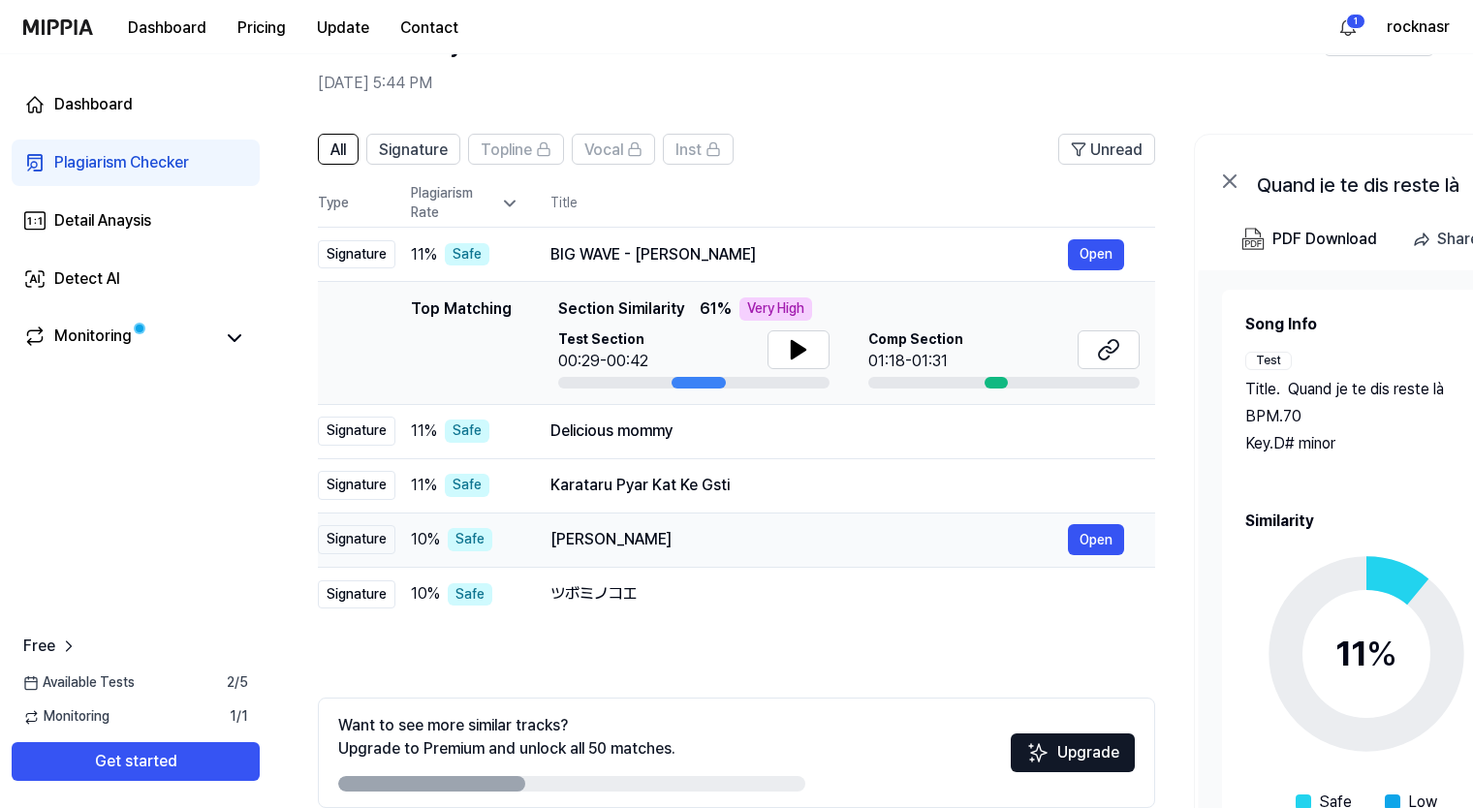
scroll to position [168, 0]
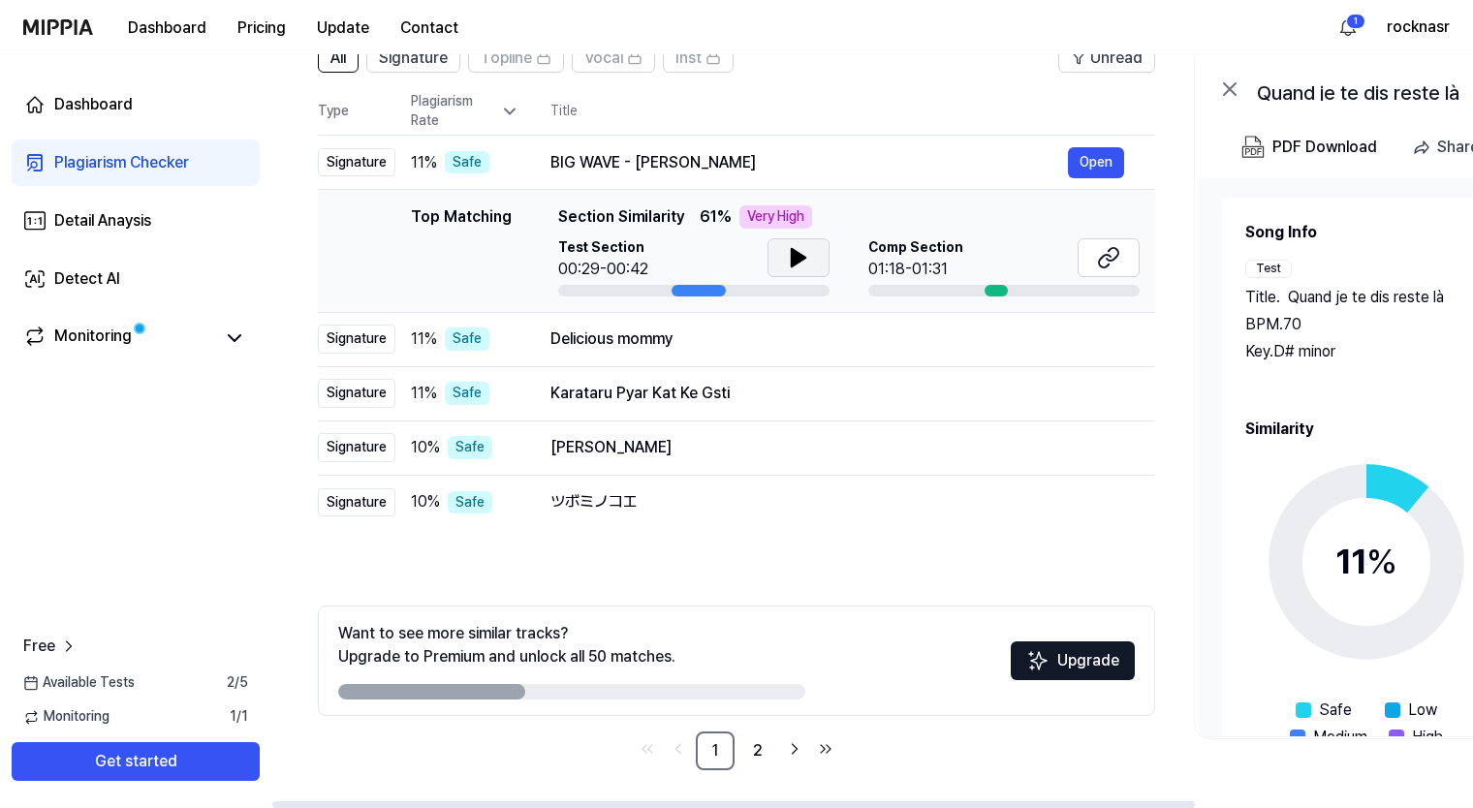
click at [787, 260] on icon at bounding box center [798, 257] width 23 height 23
drag, startPoint x: 701, startPoint y: 289, endPoint x: 752, endPoint y: 291, distance: 50.4
click at [752, 291] on div at bounding box center [693, 291] width 271 height 12
click at [629, 291] on div at bounding box center [693, 291] width 271 height 12
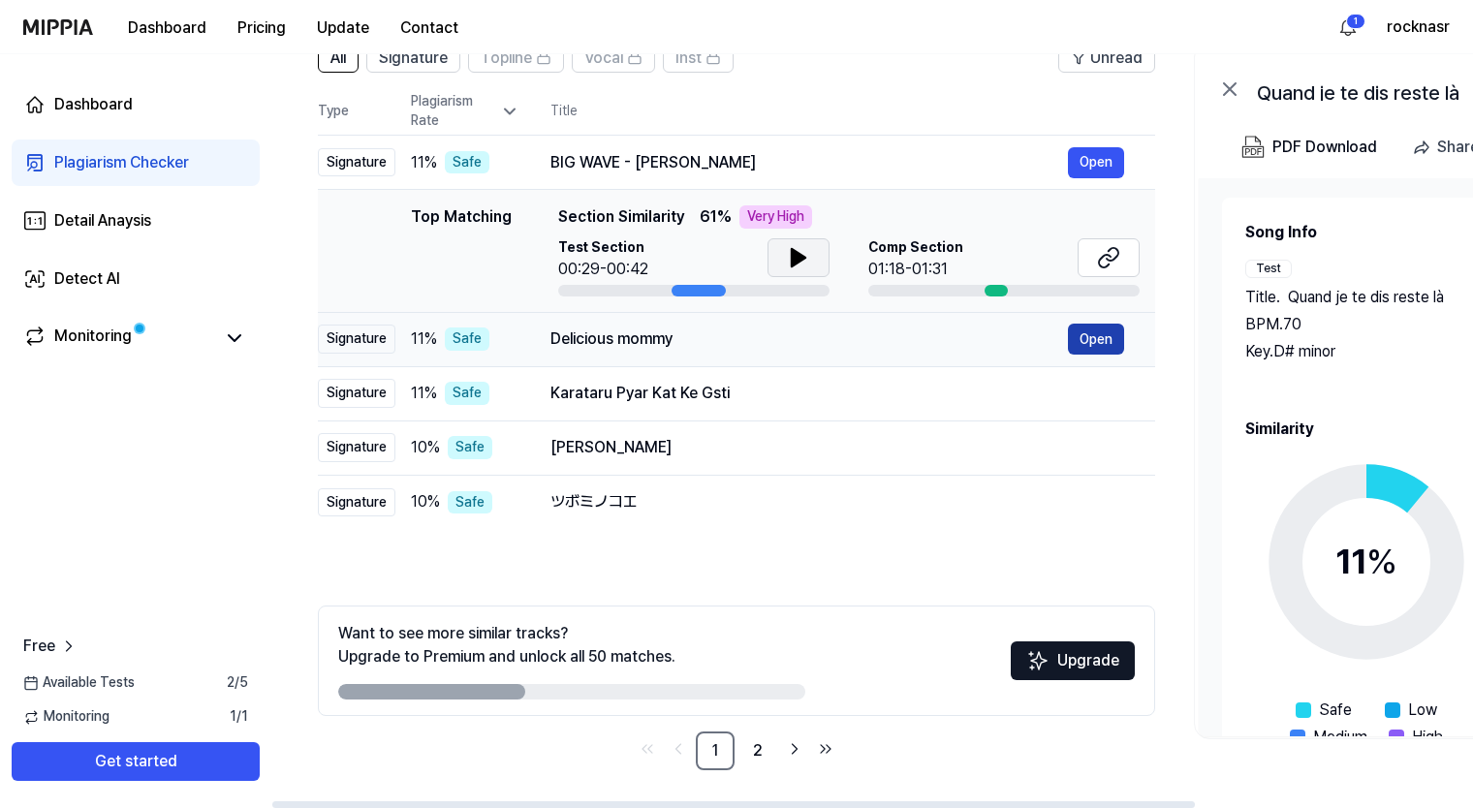
click at [921, 332] on button "Open" at bounding box center [1096, 339] width 56 height 31
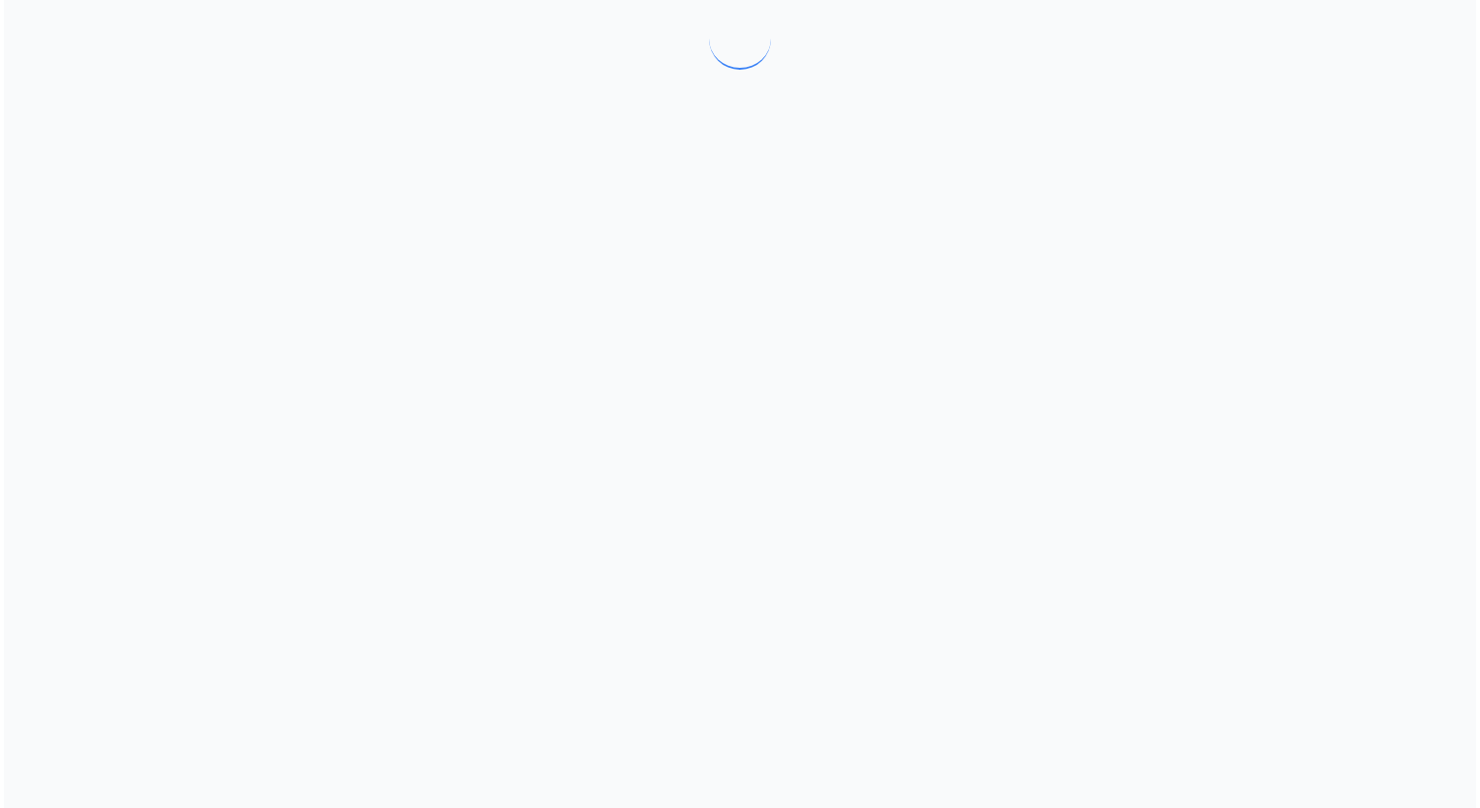
scroll to position [0, 0]
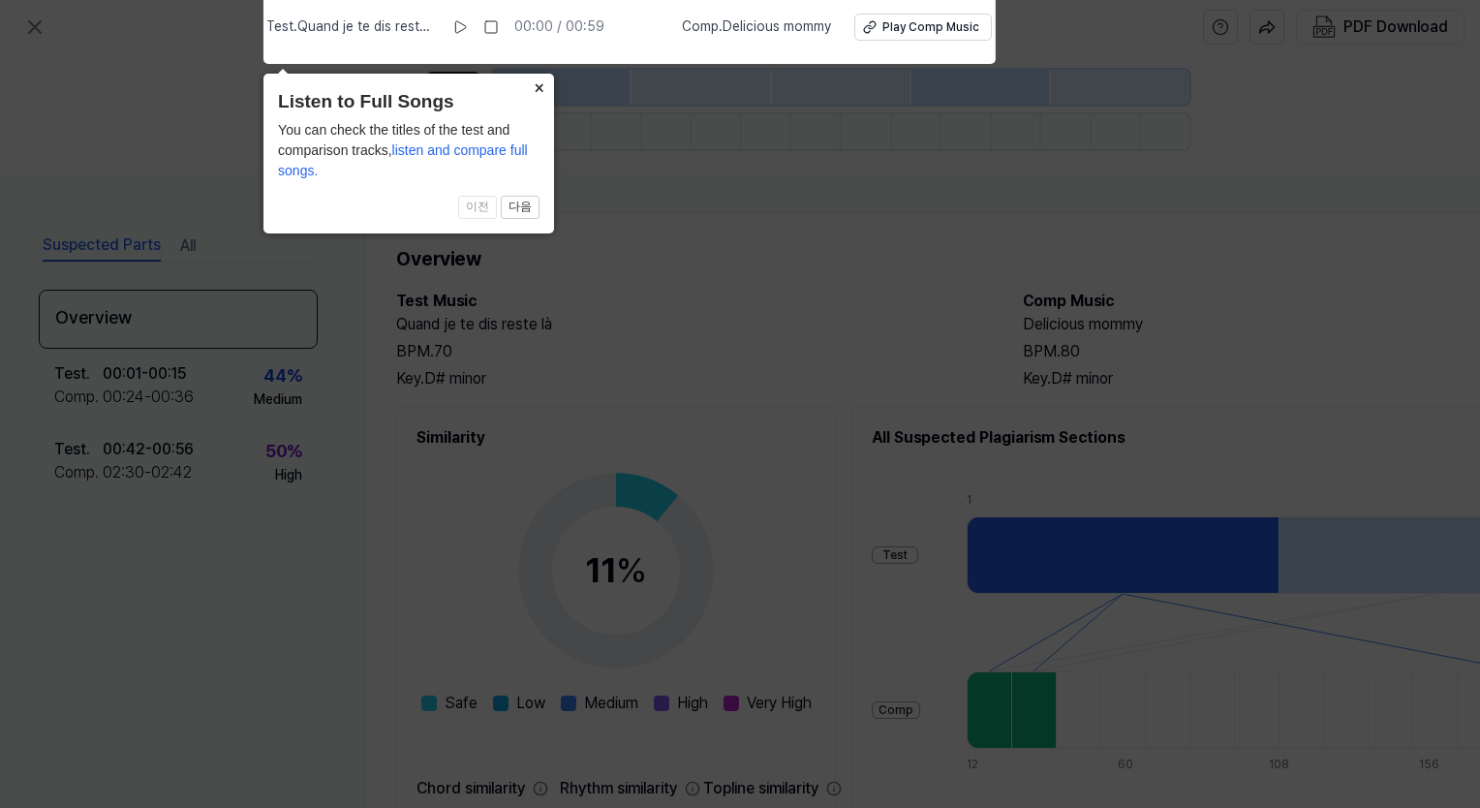
click at [536, 84] on button "×" at bounding box center [538, 87] width 31 height 27
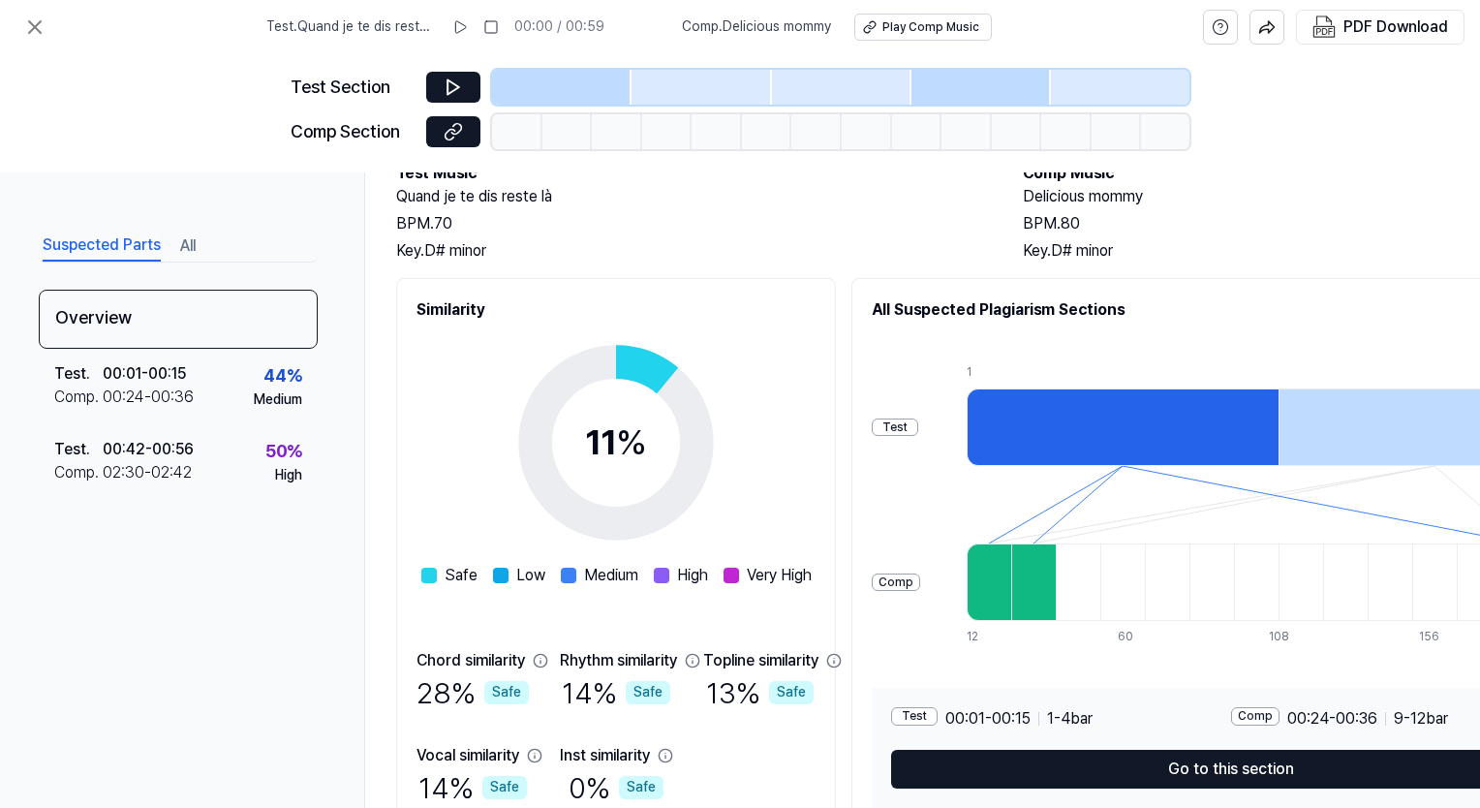
scroll to position [225, 0]
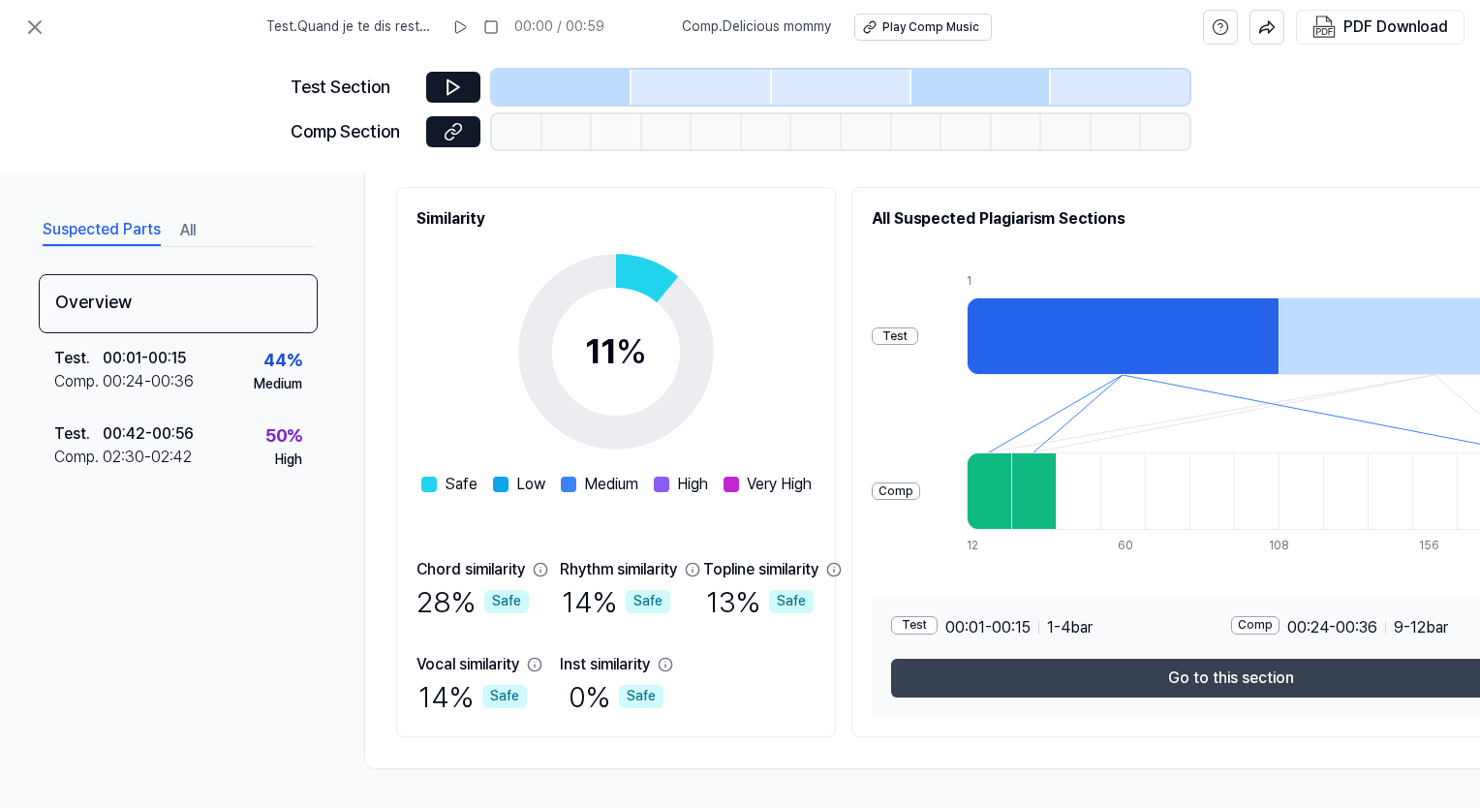
click at [921, 671] on button "Go to this section" at bounding box center [1231, 678] width 680 height 39
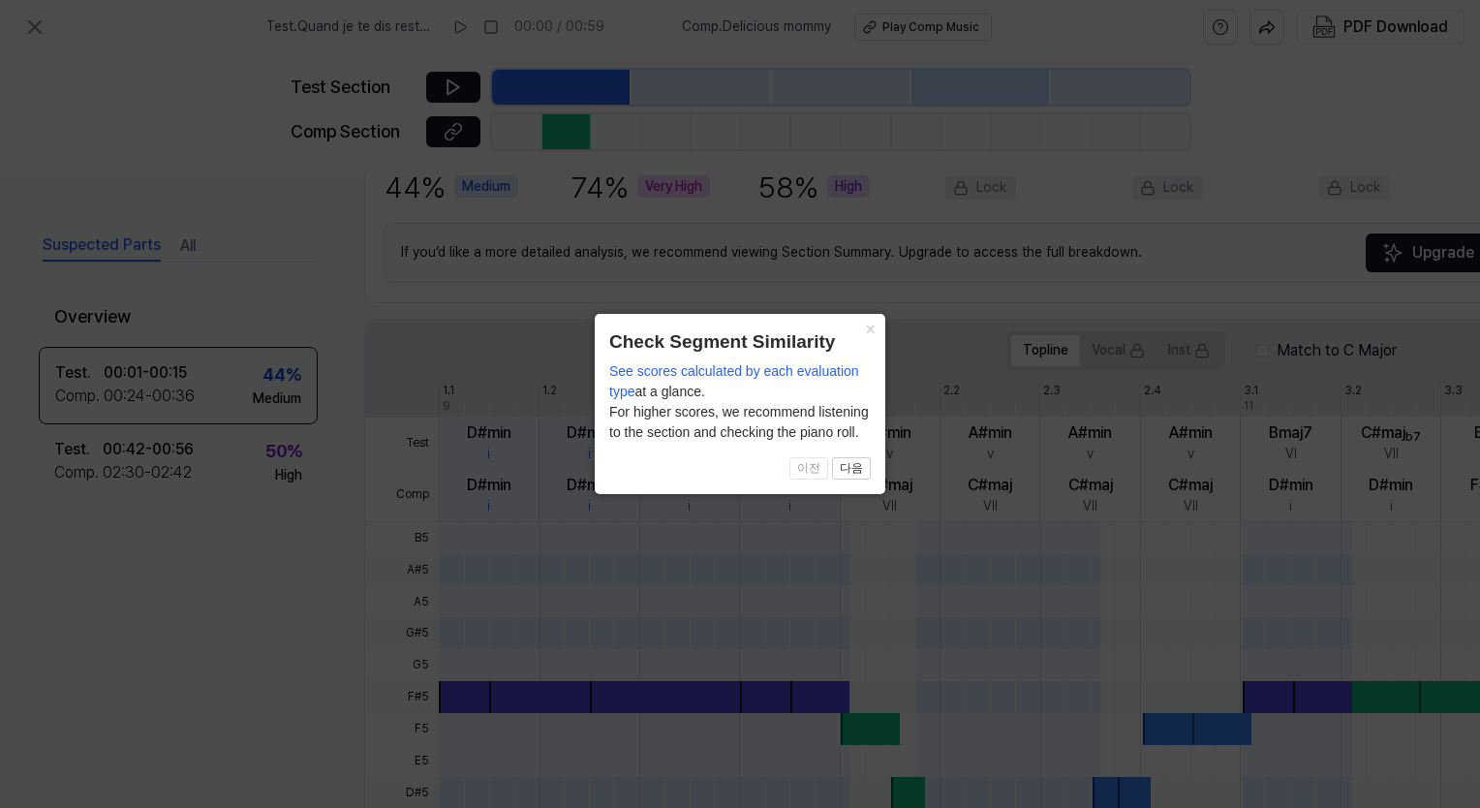
scroll to position [526, 0]
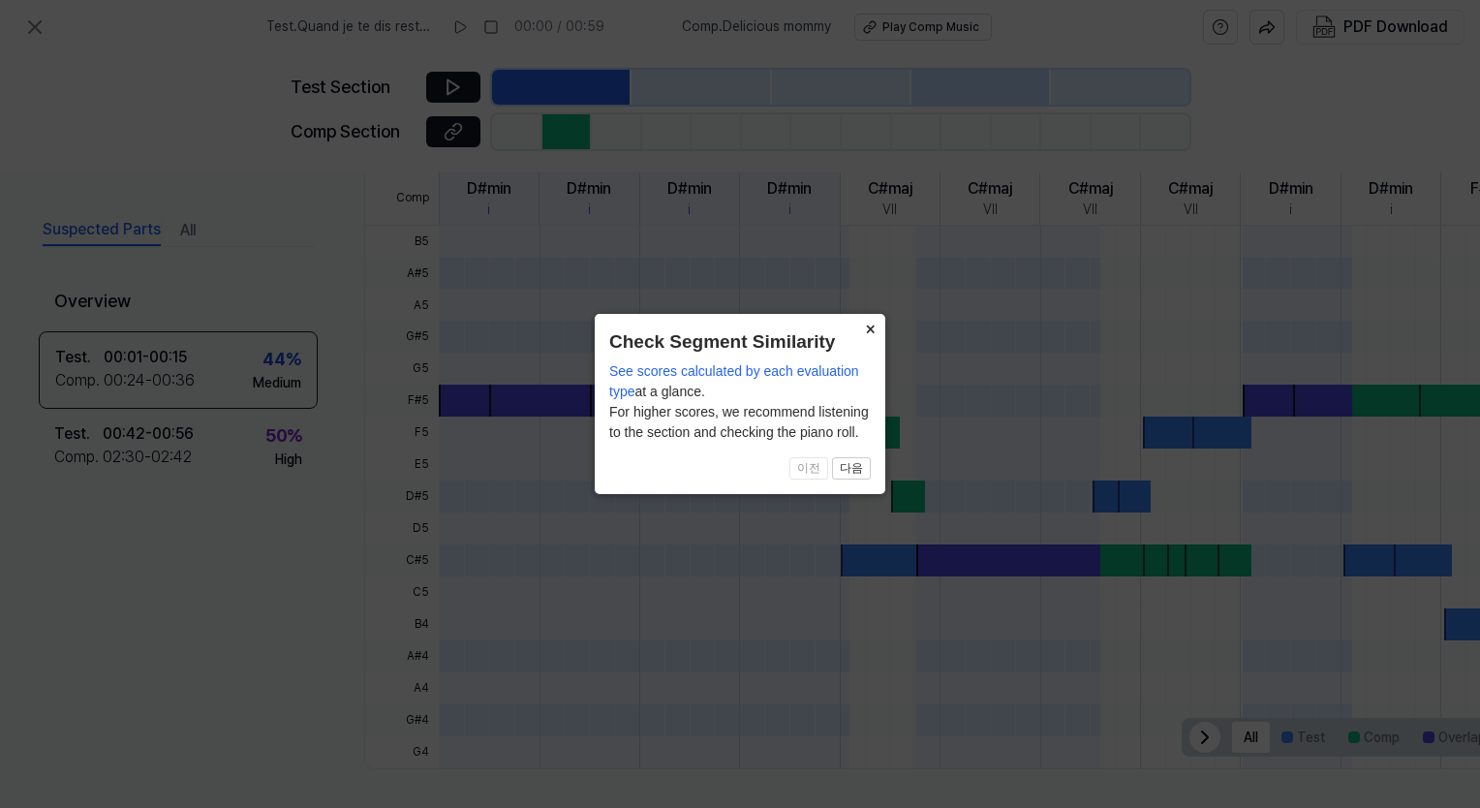
click at [872, 337] on button "×" at bounding box center [870, 327] width 31 height 27
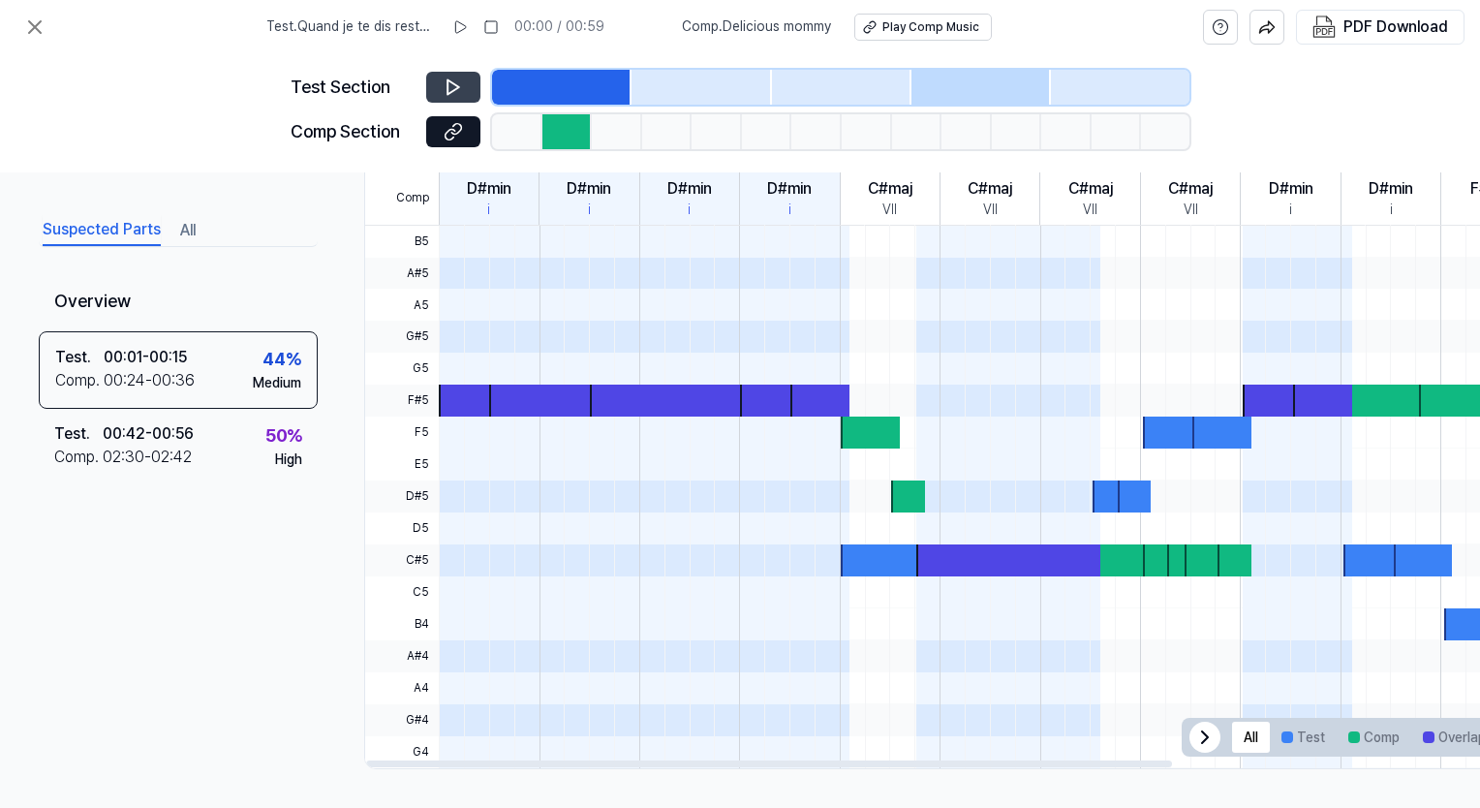
click at [438, 93] on button at bounding box center [453, 87] width 54 height 31
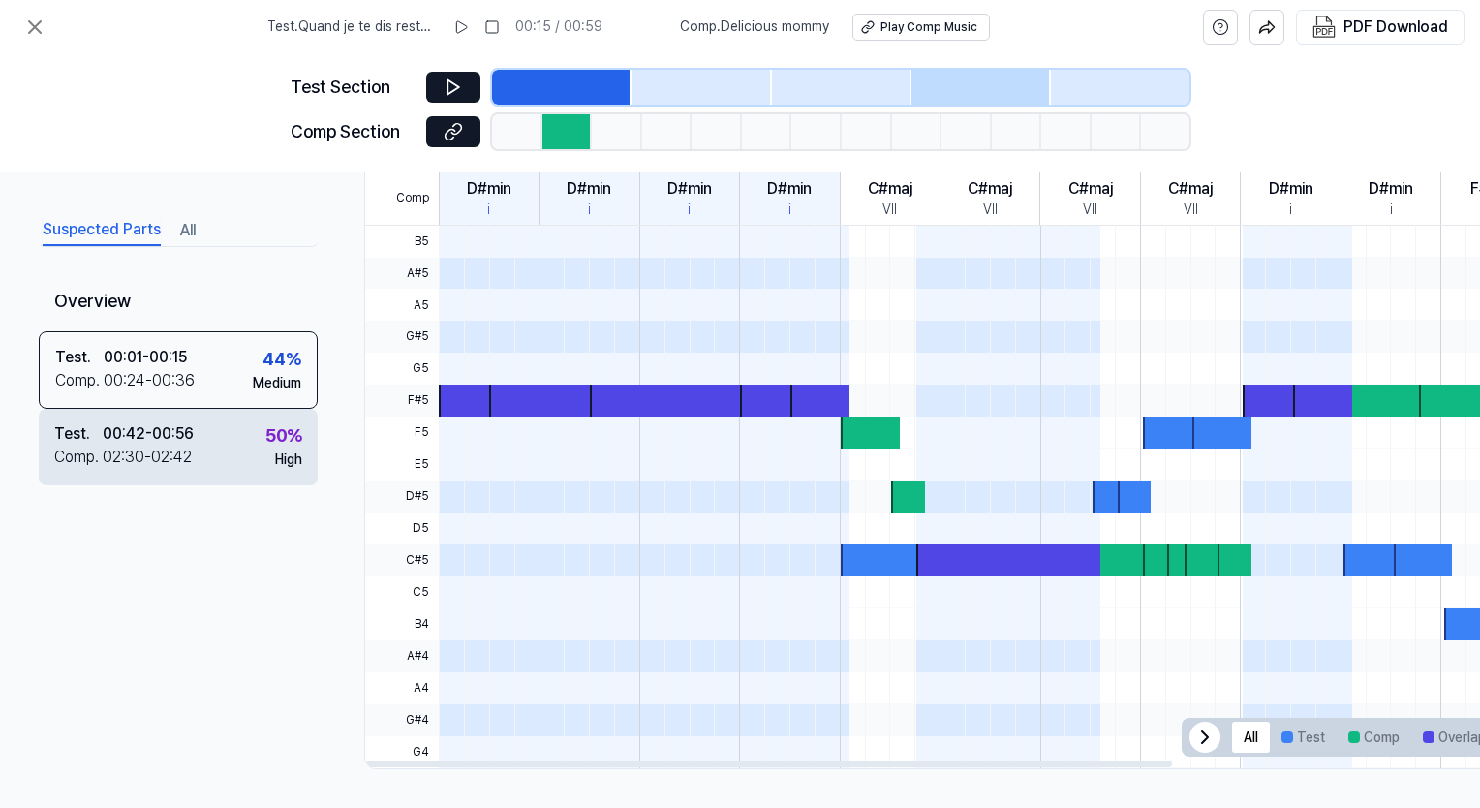
click at [217, 445] on div "Test . 00:42 - 00:56 Comp . 02:30 - 02:42 50 % High" at bounding box center [178, 447] width 279 height 76
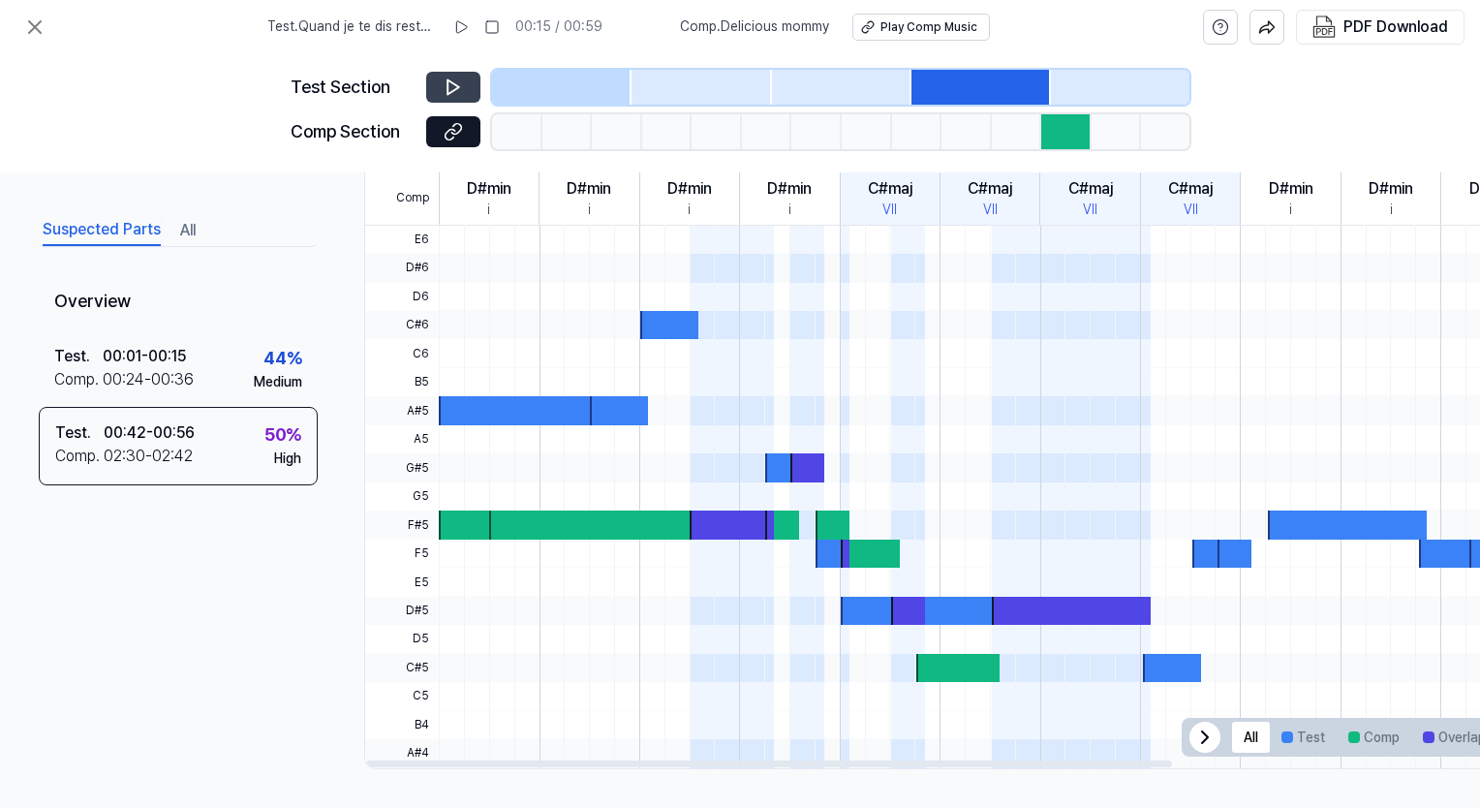
click at [460, 82] on icon at bounding box center [453, 87] width 19 height 19
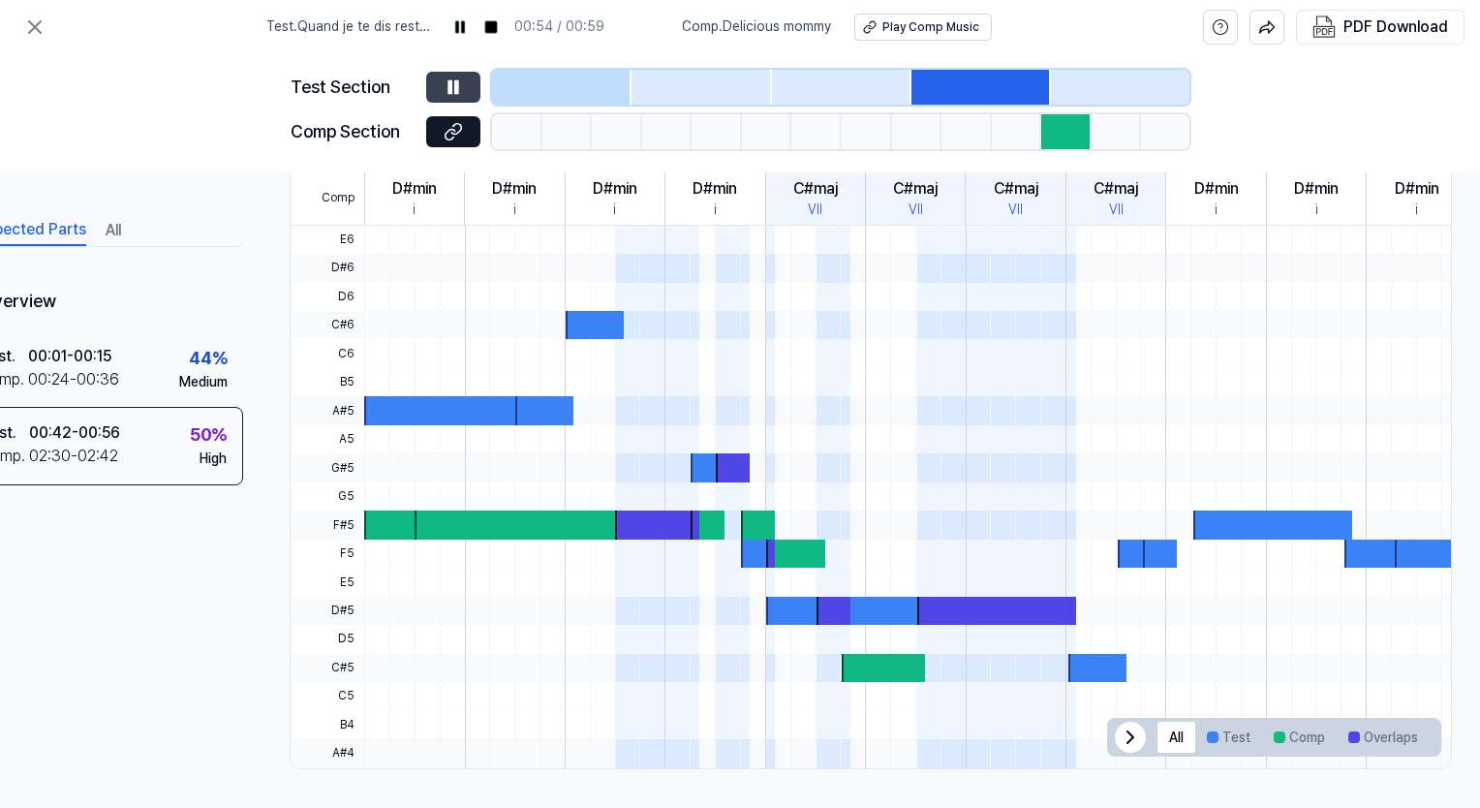
scroll to position [526, 93]
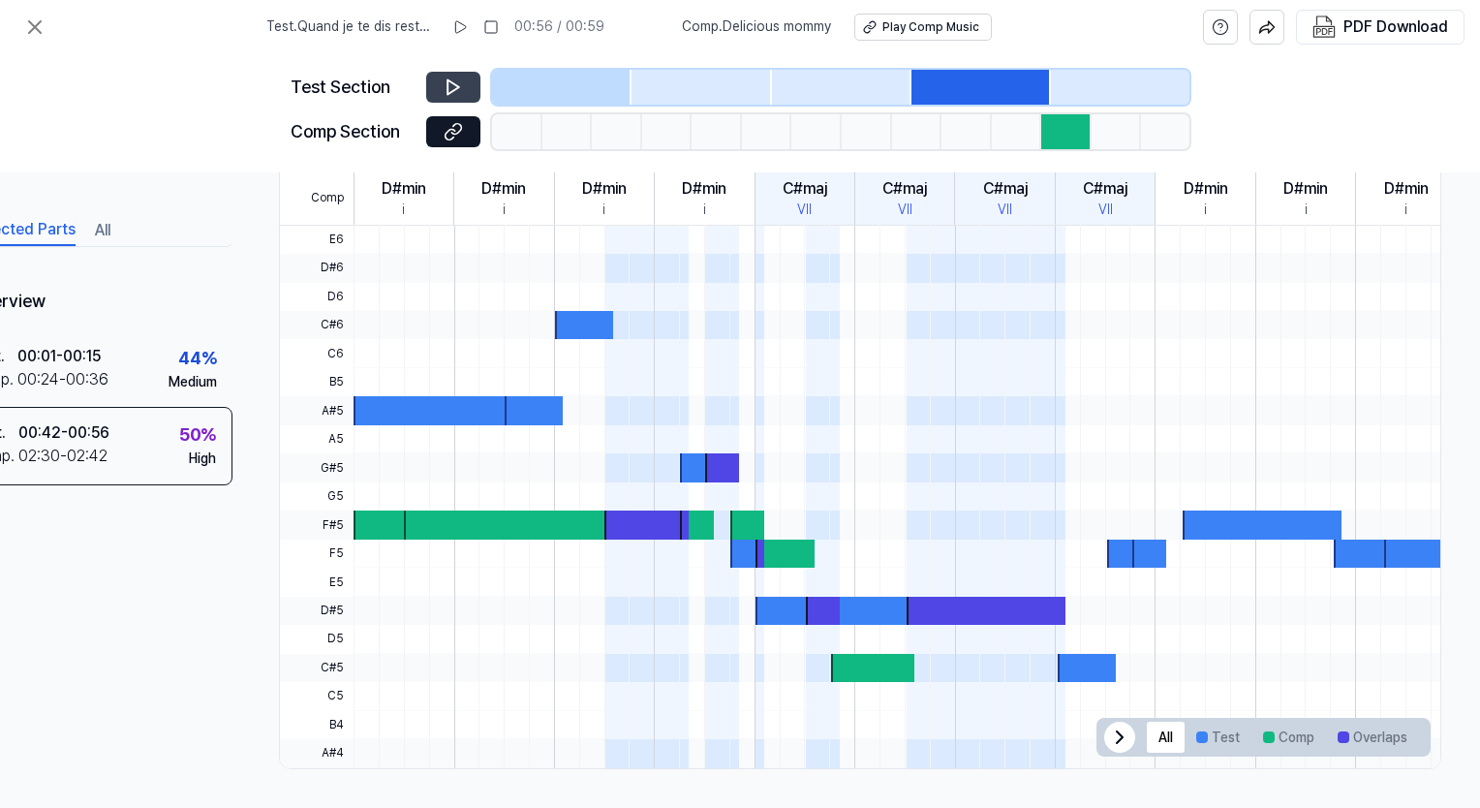
click at [448, 90] on icon at bounding box center [454, 87] width 12 height 15
click at [921, 730] on button "All" at bounding box center [1166, 737] width 38 height 31
click at [921, 734] on icon at bounding box center [1119, 737] width 23 height 23
click at [495, 26] on rect at bounding box center [491, 27] width 12 height 12
click at [918, 21] on div "Play Comp Music" at bounding box center [931, 27] width 97 height 16
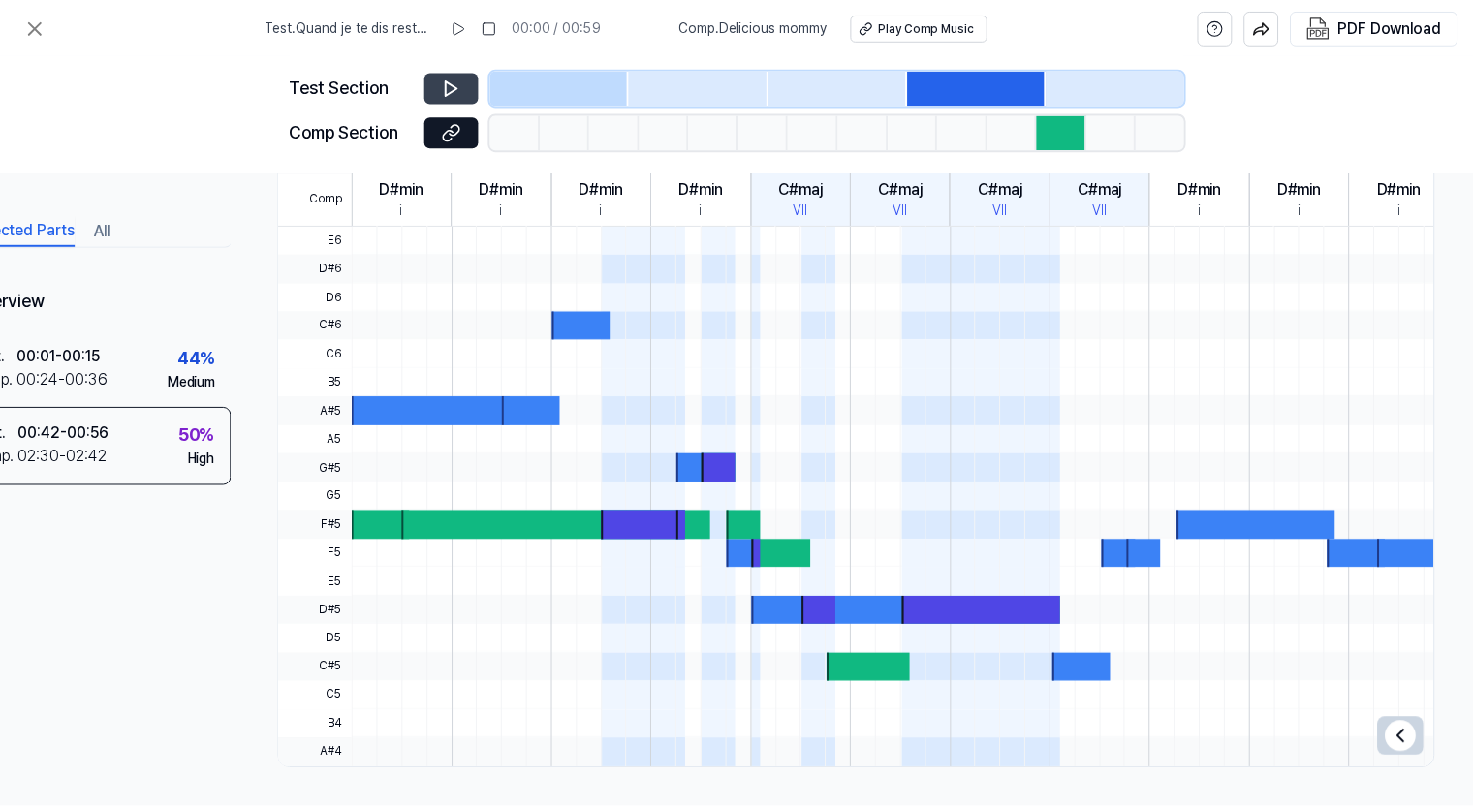
scroll to position [168, 0]
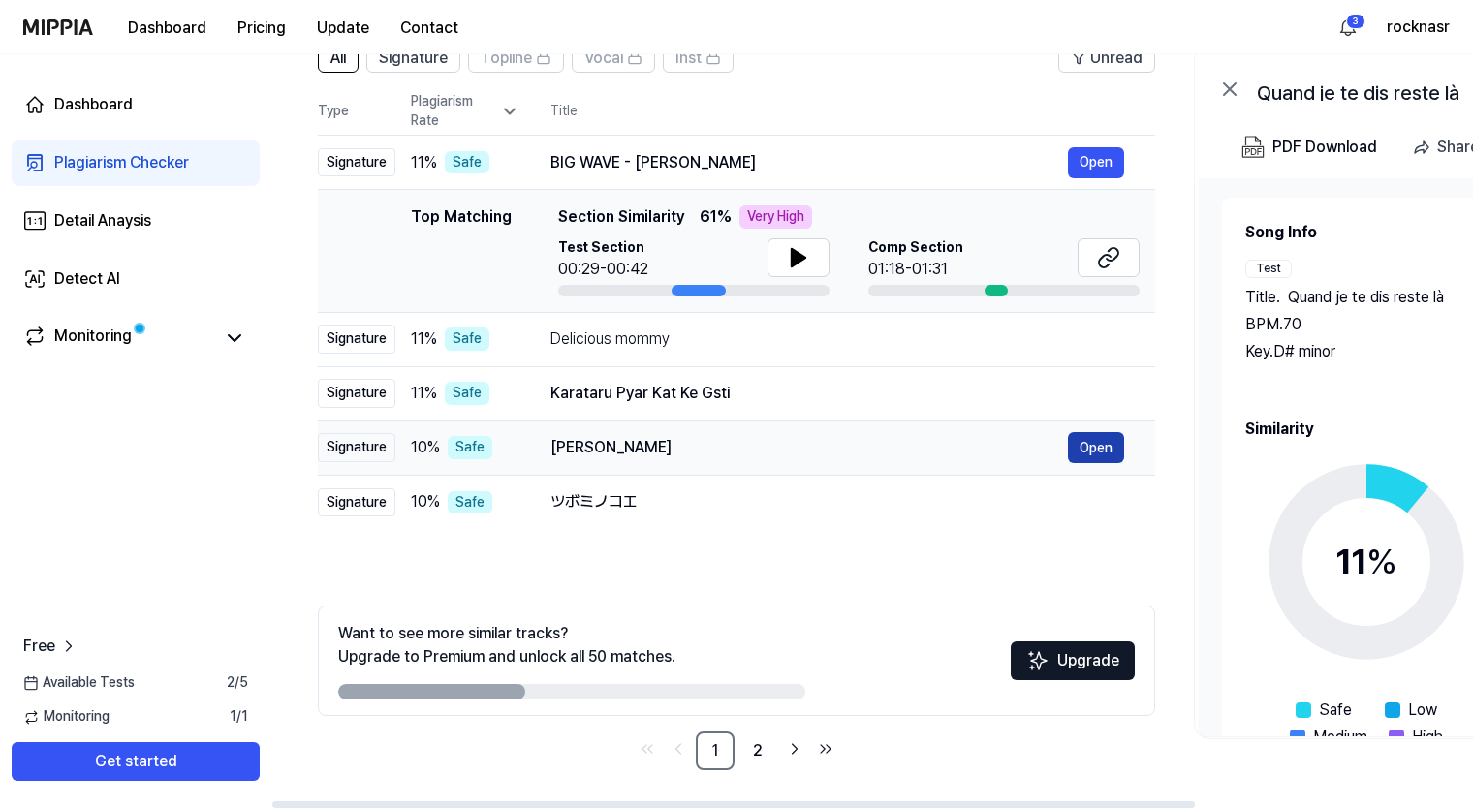
click at [921, 449] on button "Open" at bounding box center [1096, 447] width 56 height 31
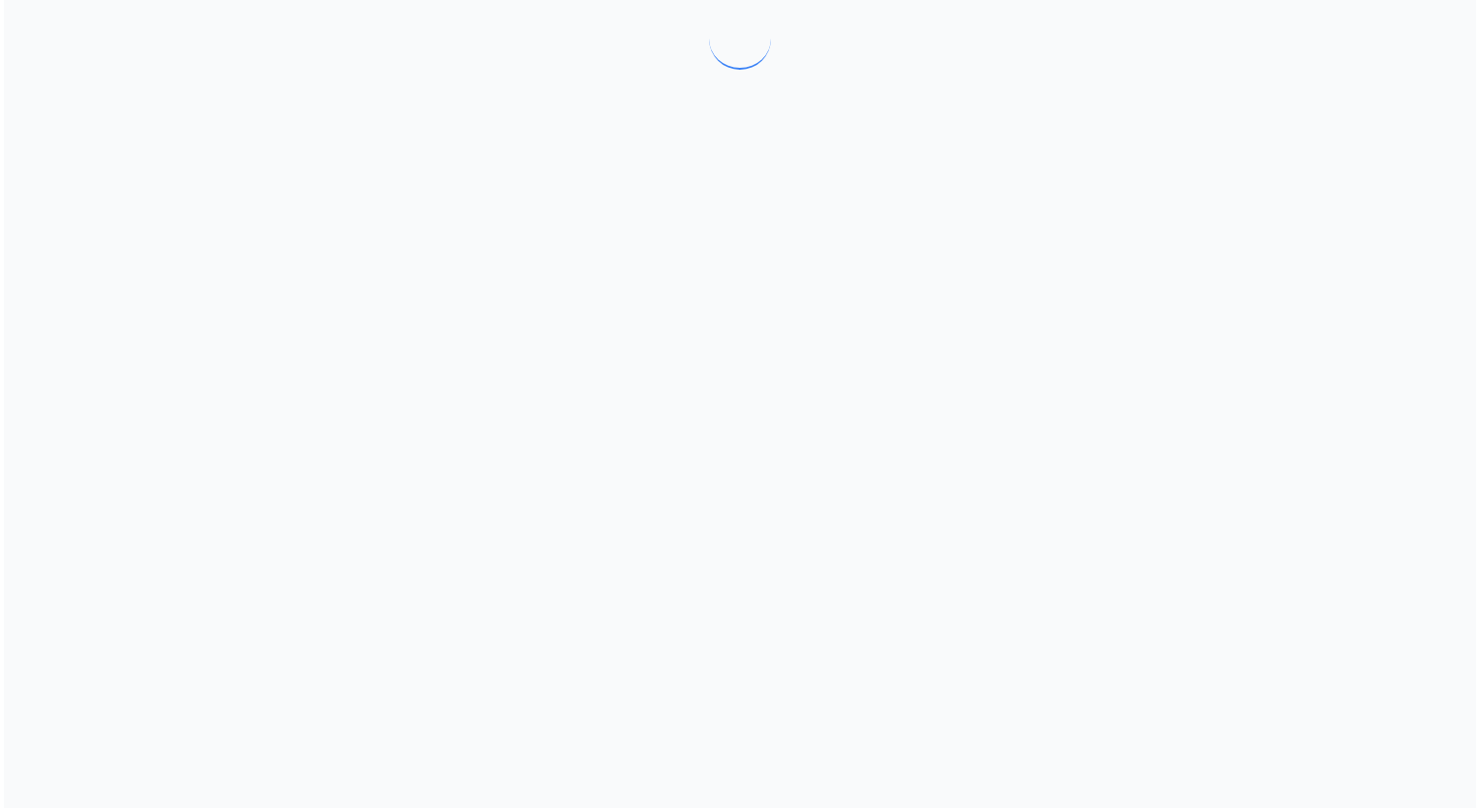
scroll to position [0, 0]
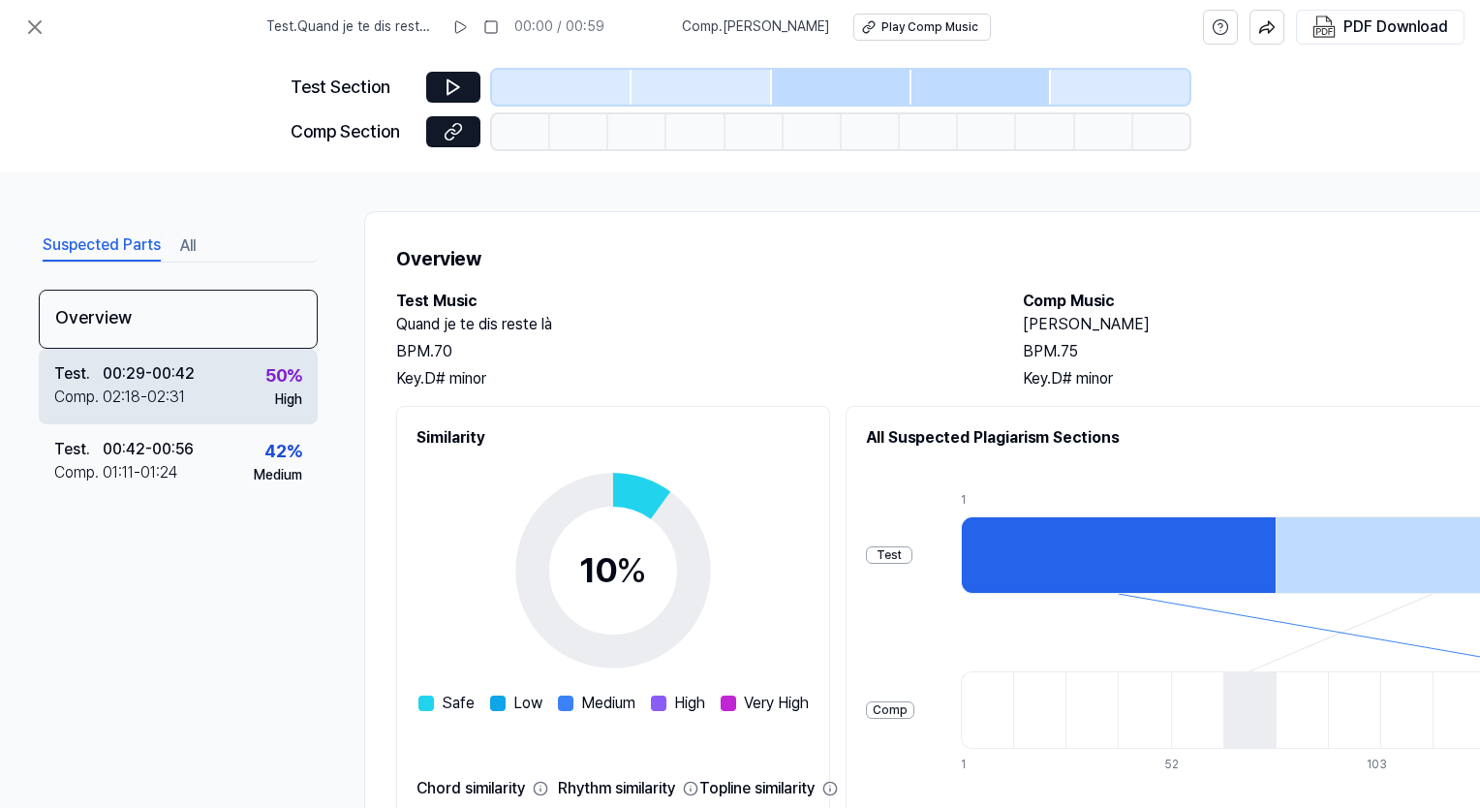
click at [187, 389] on div "Comp . 02:18 - 02:31" at bounding box center [124, 397] width 140 height 23
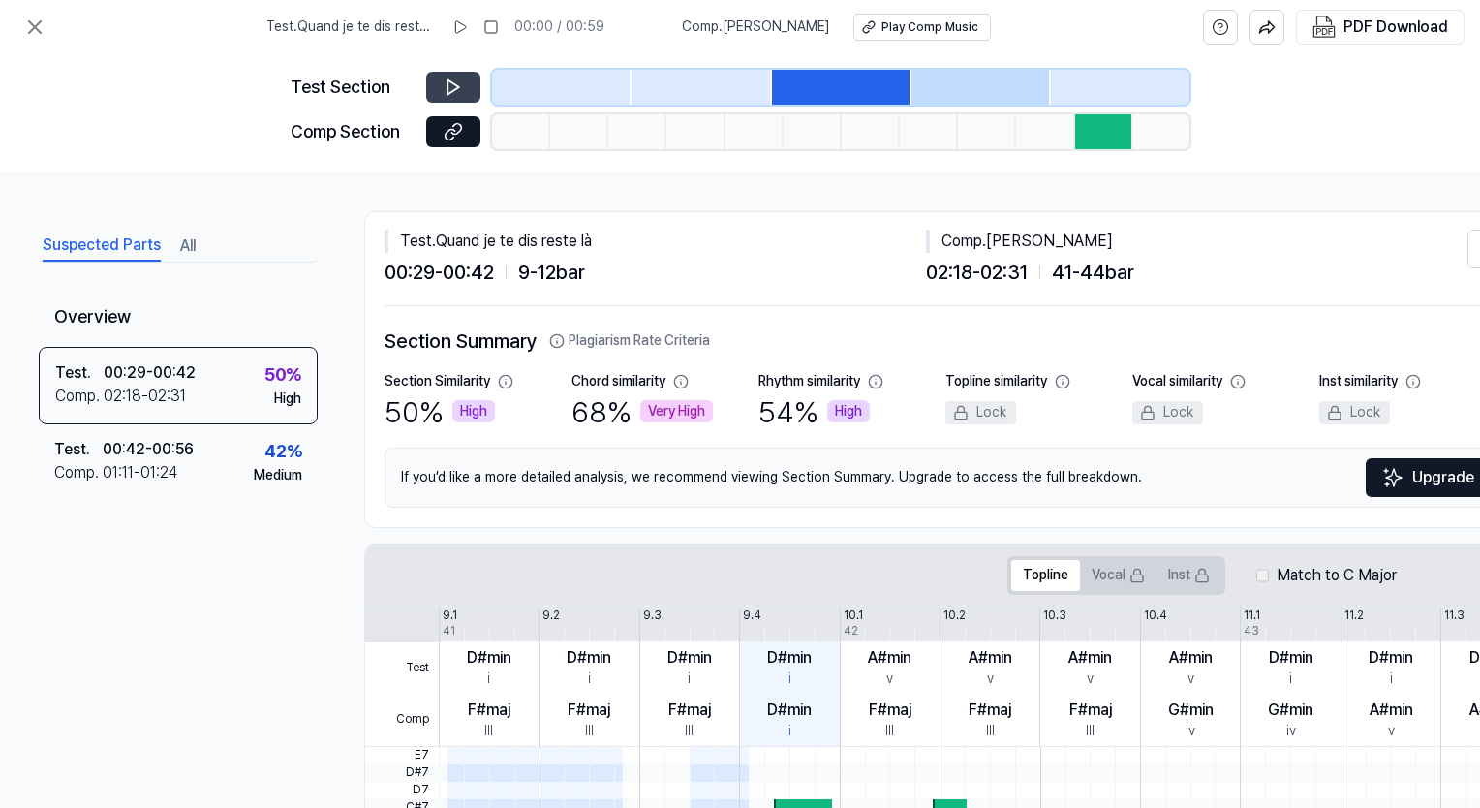
click at [455, 82] on icon at bounding box center [453, 87] width 19 height 19
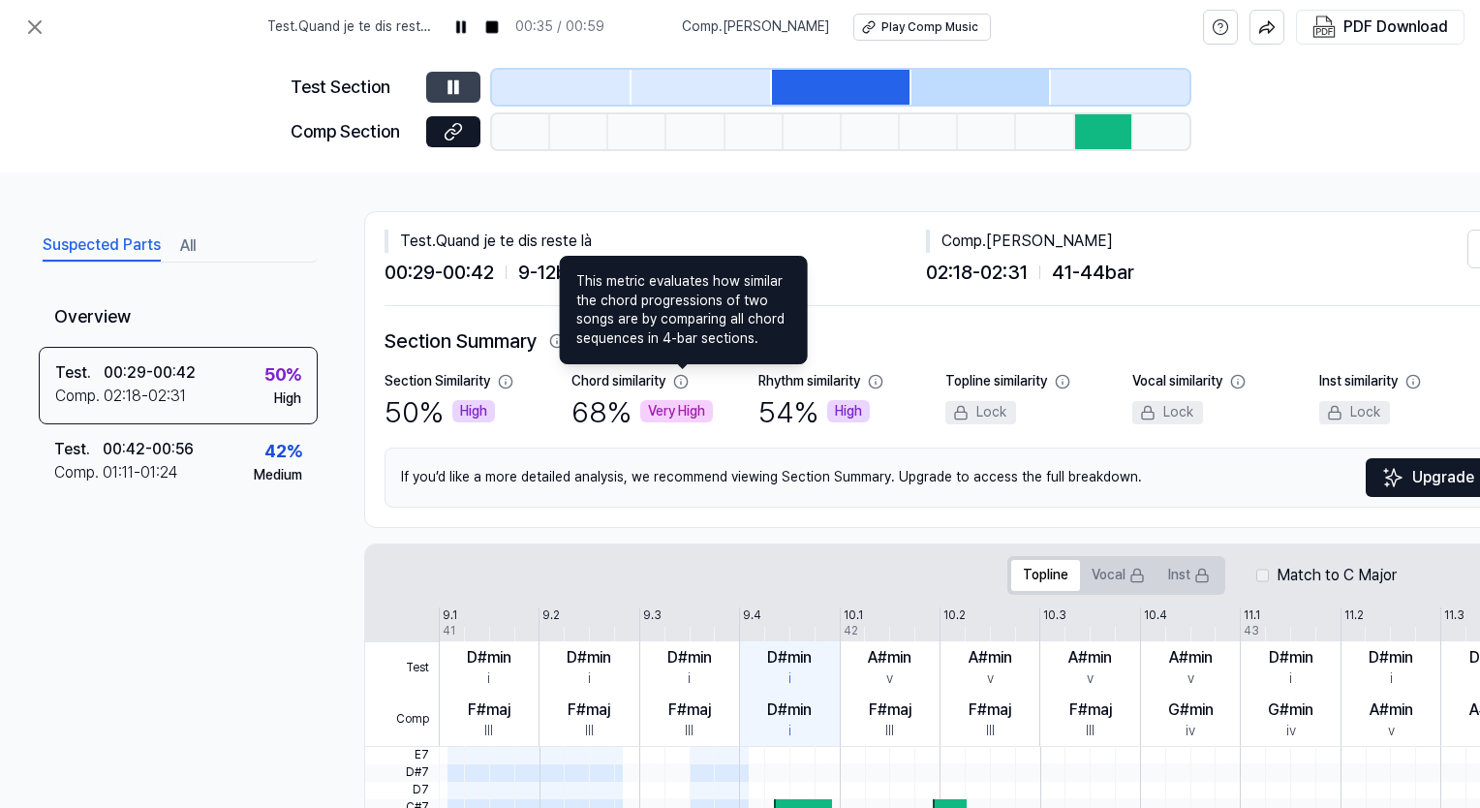
click at [686, 385] on icon at bounding box center [681, 382] width 16 height 16
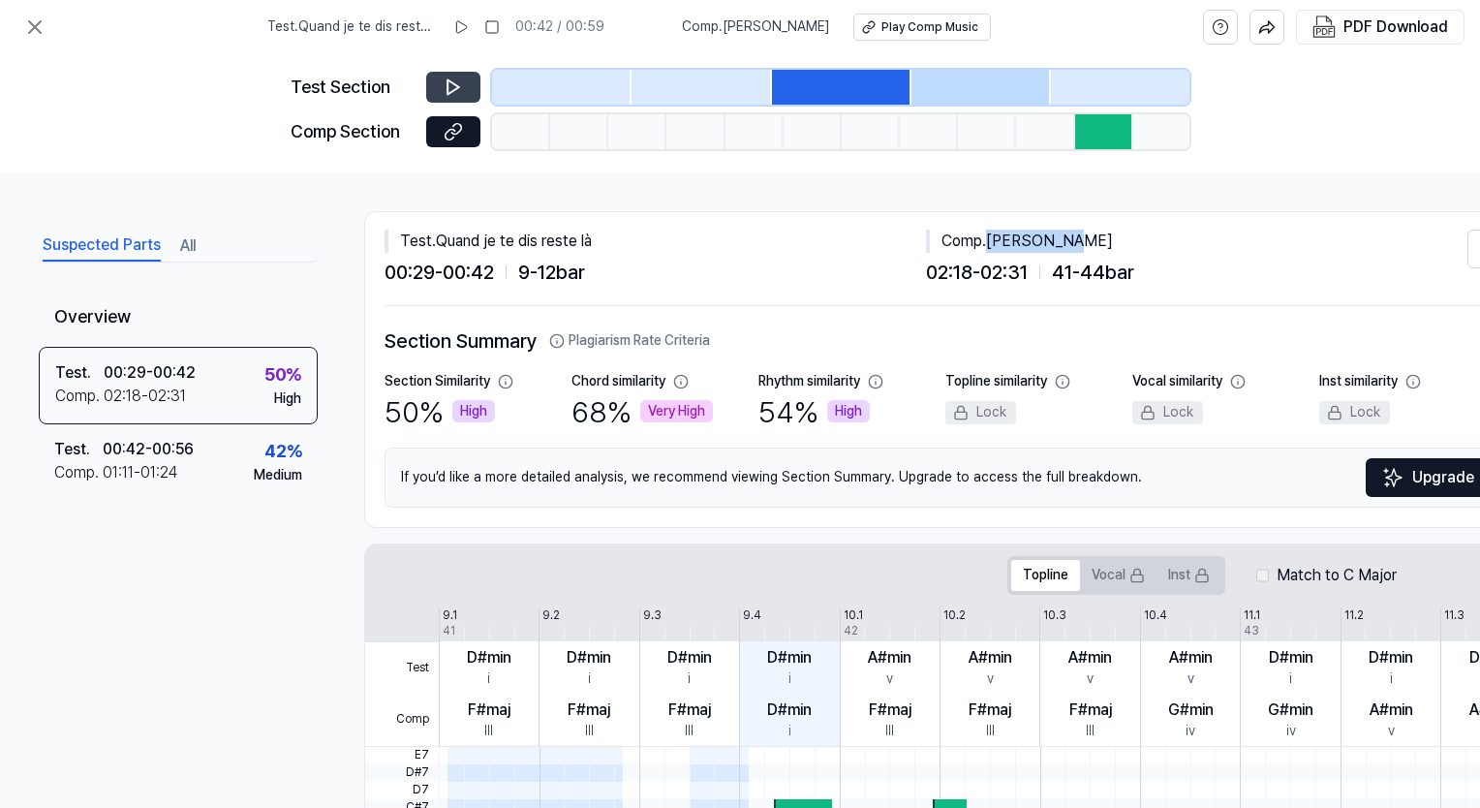
drag, startPoint x: 1066, startPoint y: 242, endPoint x: 992, endPoint y: 241, distance: 73.6
click at [921, 241] on div "Comp . Vinho Rosé" at bounding box center [1197, 241] width 542 height 23
drag, startPoint x: 992, startPoint y: 241, endPoint x: 1008, endPoint y: 243, distance: 15.6
copy div "Vinho Rosé"
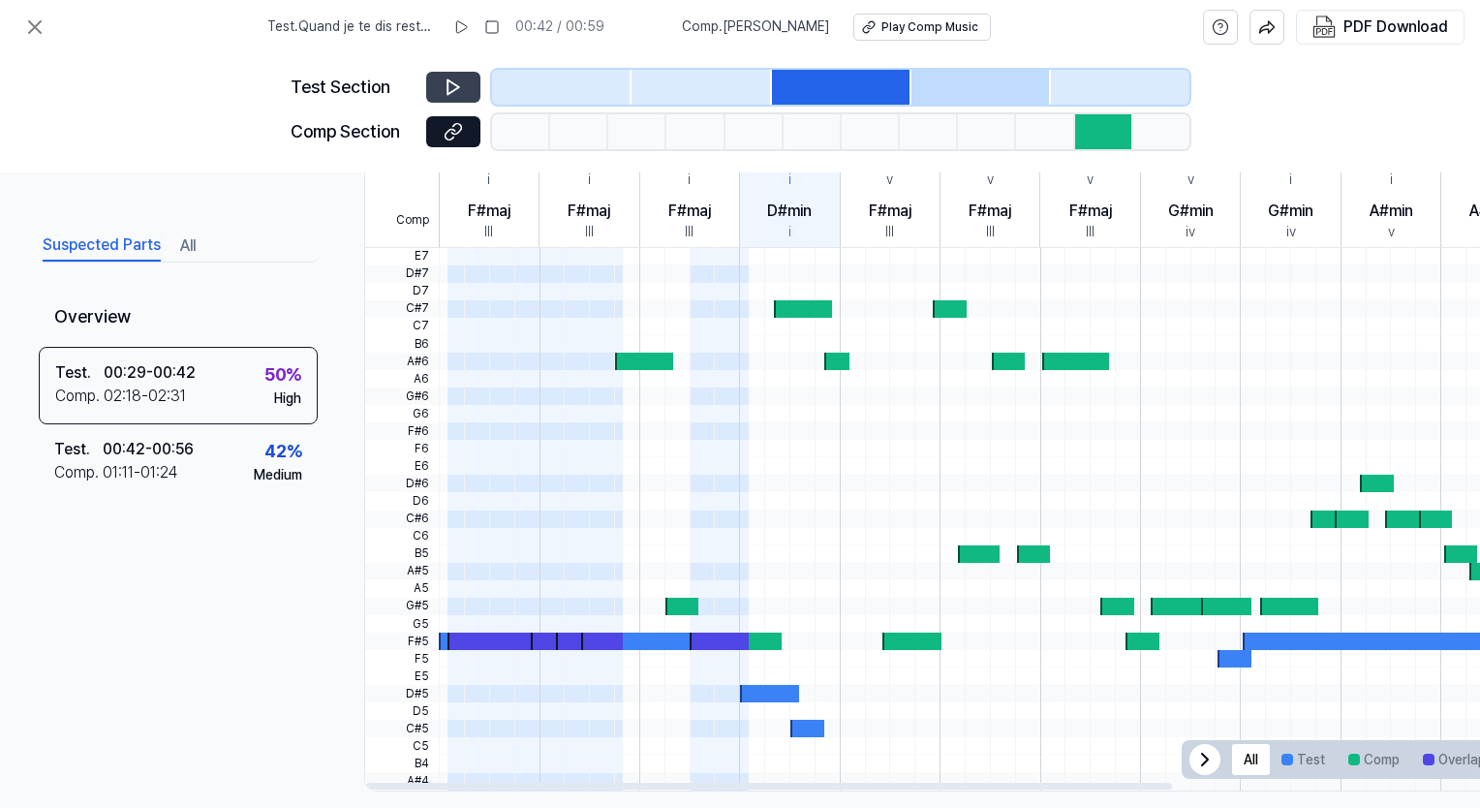
scroll to position [526, 0]
